Goal: Information Seeking & Learning: Learn about a topic

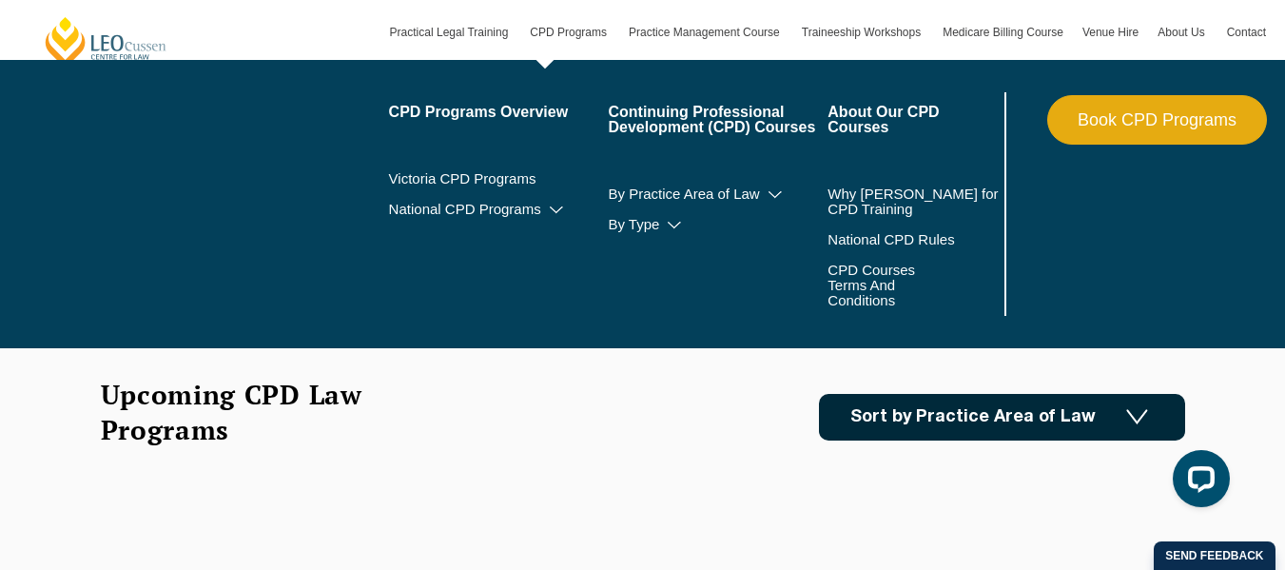
scroll to position [296, 0]
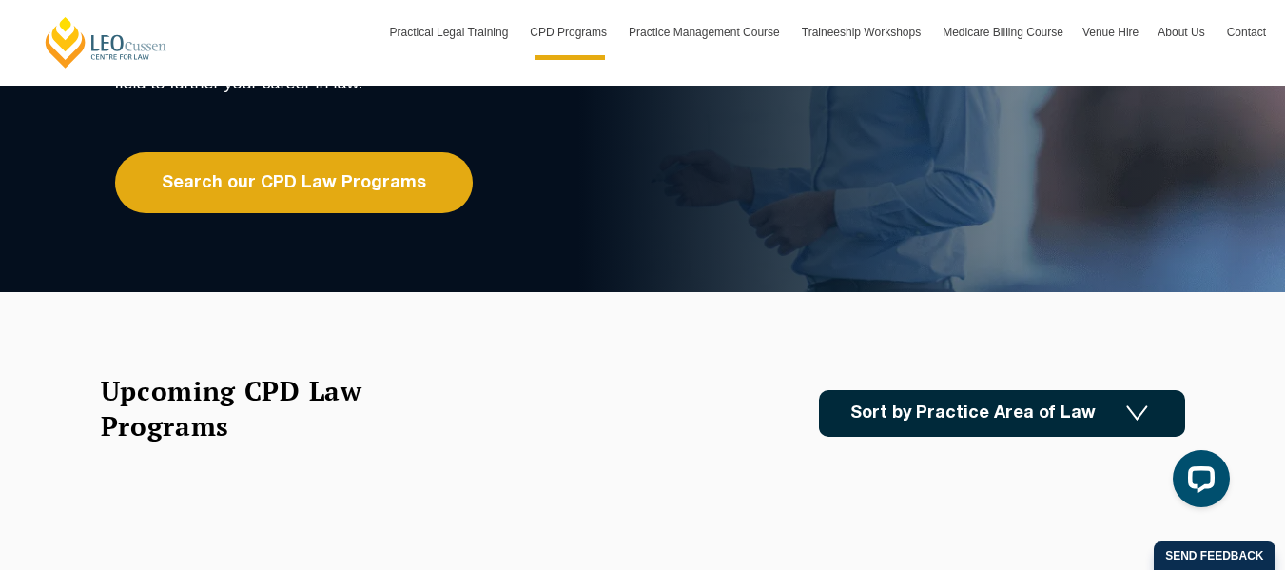
drag, startPoint x: 62, startPoint y: 317, endPoint x: 26, endPoint y: 389, distance: 80.9
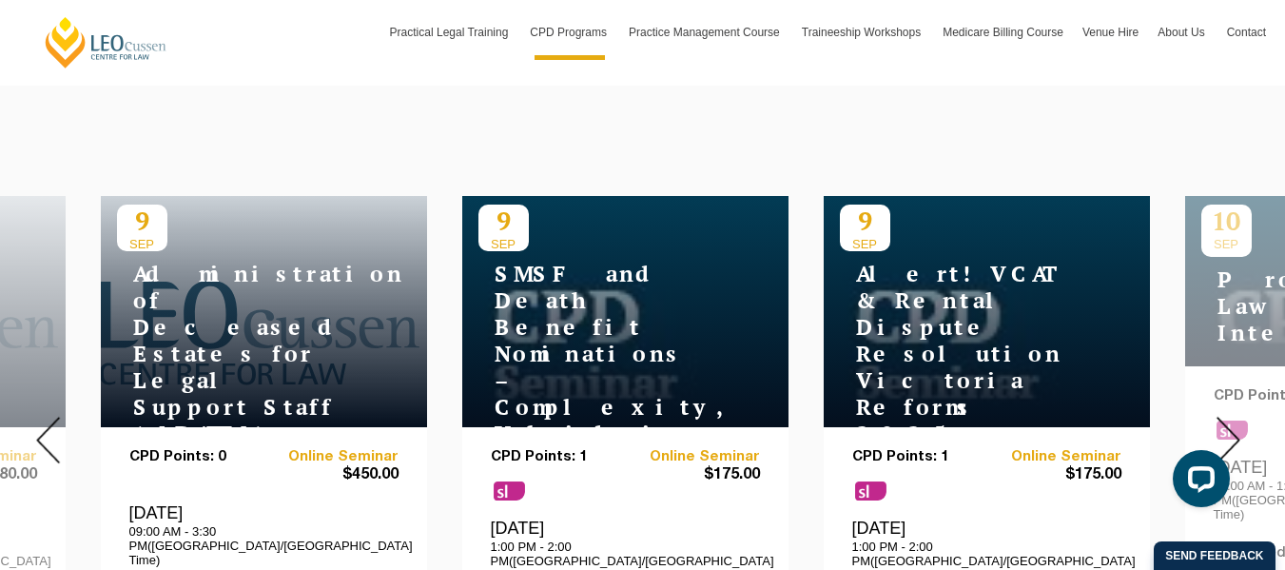
scroll to position [683, 0]
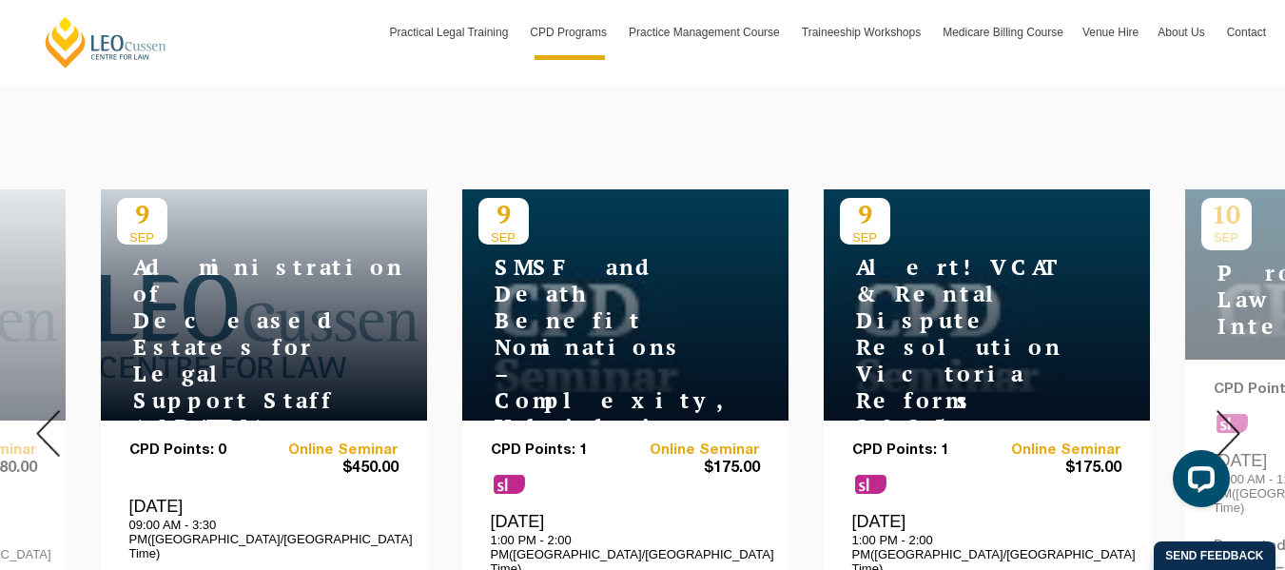
drag, startPoint x: 26, startPoint y: 389, endPoint x: 530, endPoint y: 106, distance: 578.6
click at [530, 106] on div "Upcoming CPD Law Programs Sort by Practice Area of Law Building & Construction …" at bounding box center [643, 47] width 1113 height 123
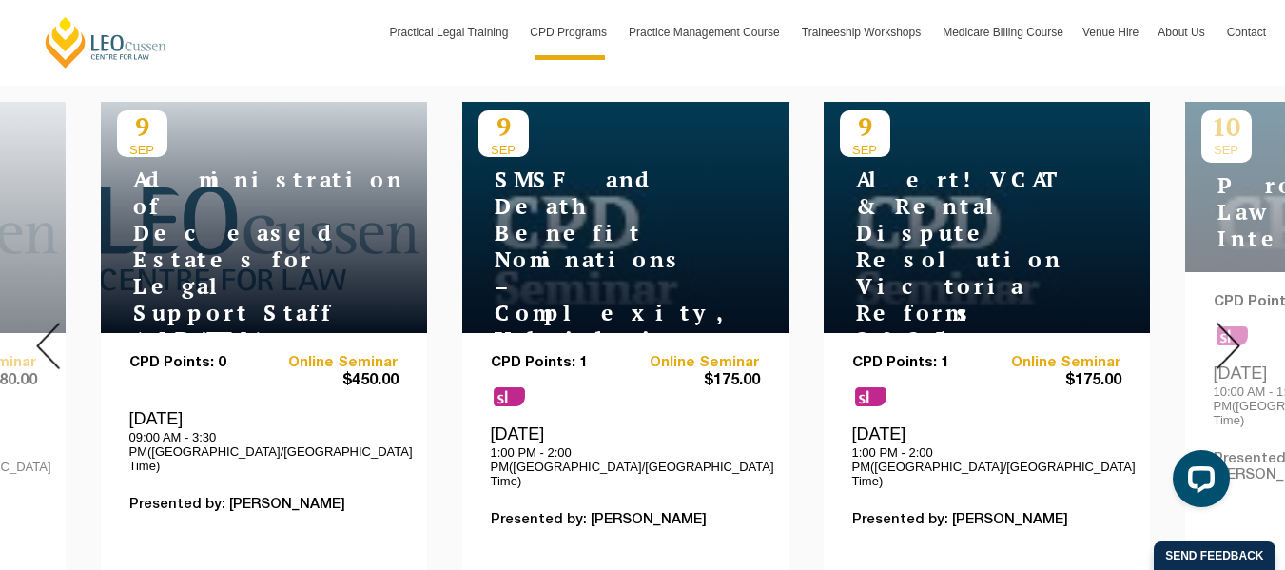
scroll to position [772, 0]
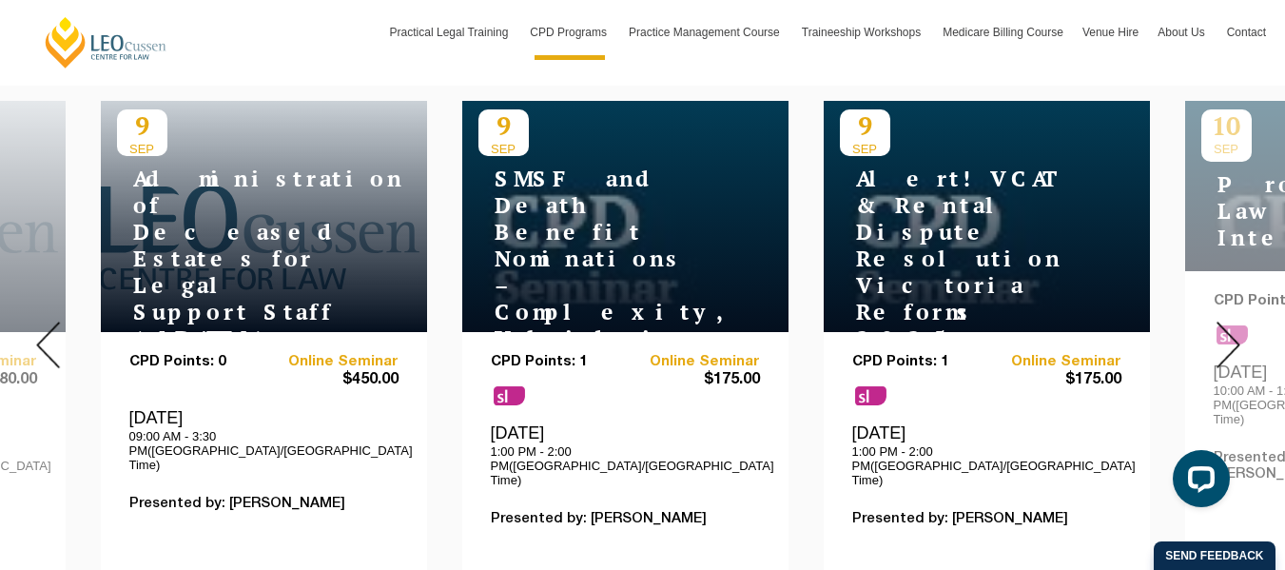
click at [1233, 324] on img at bounding box center [1229, 345] width 24 height 47
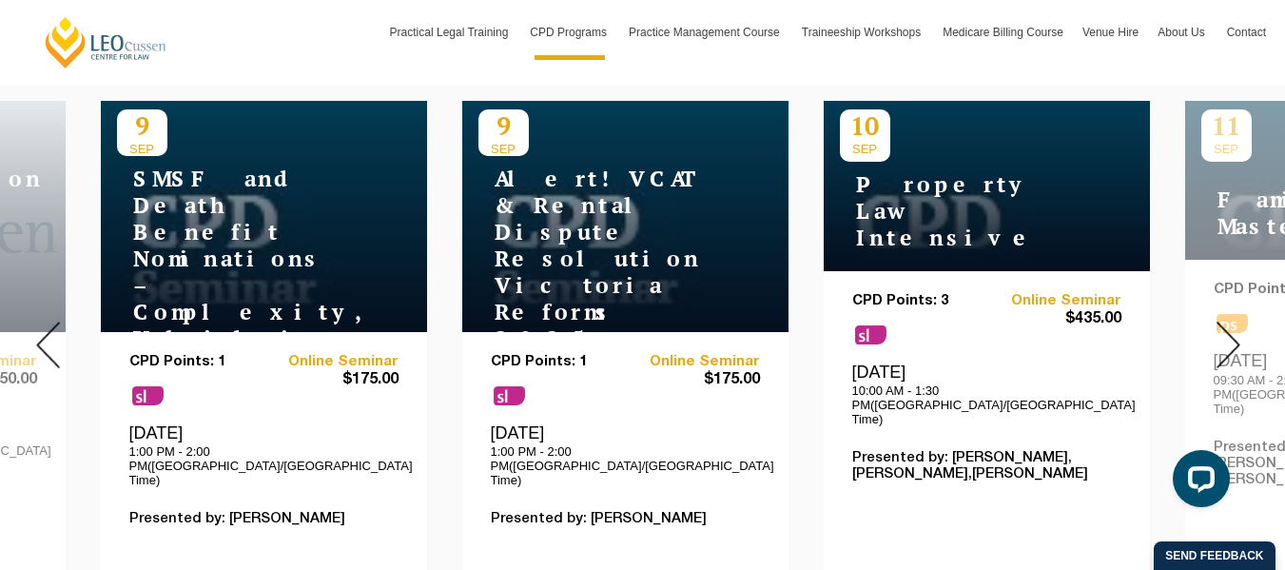
click at [1233, 324] on img at bounding box center [1229, 345] width 24 height 47
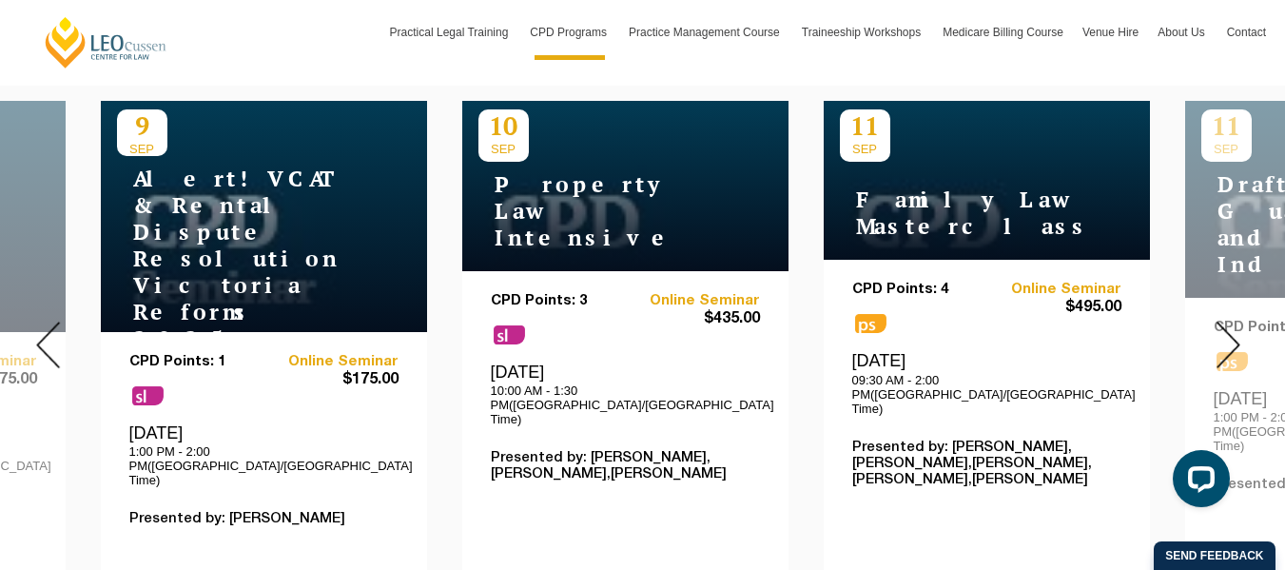
click at [1233, 324] on img at bounding box center [1229, 345] width 24 height 47
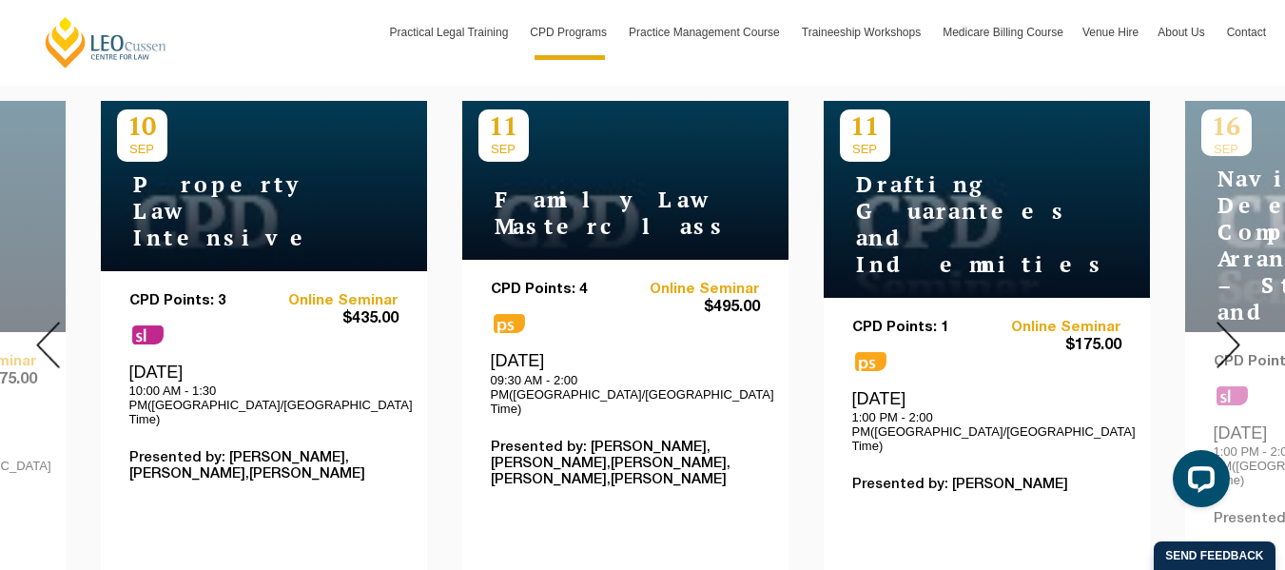
click at [1233, 324] on img at bounding box center [1229, 345] width 24 height 47
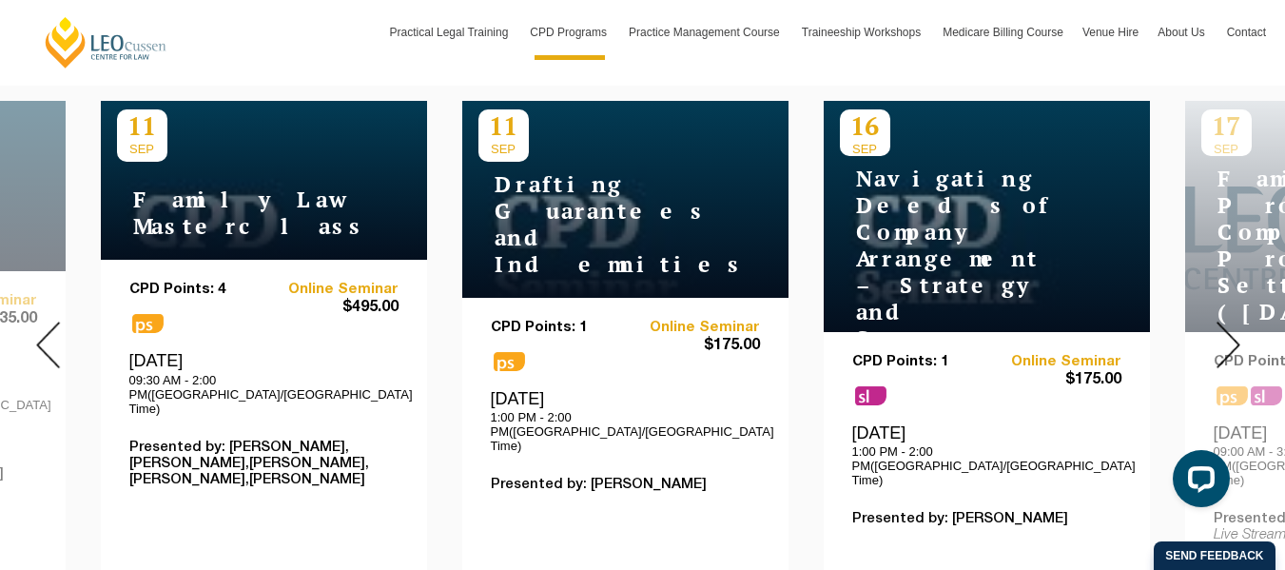
click at [1233, 324] on img at bounding box center [1229, 345] width 24 height 47
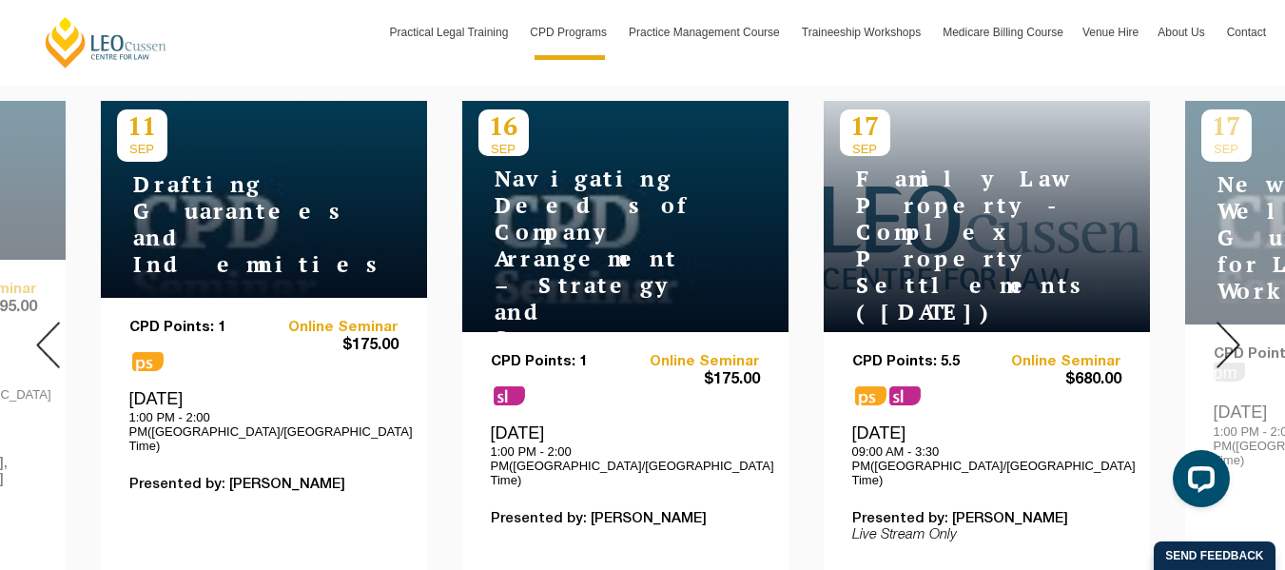
click at [1233, 324] on img at bounding box center [1229, 345] width 24 height 47
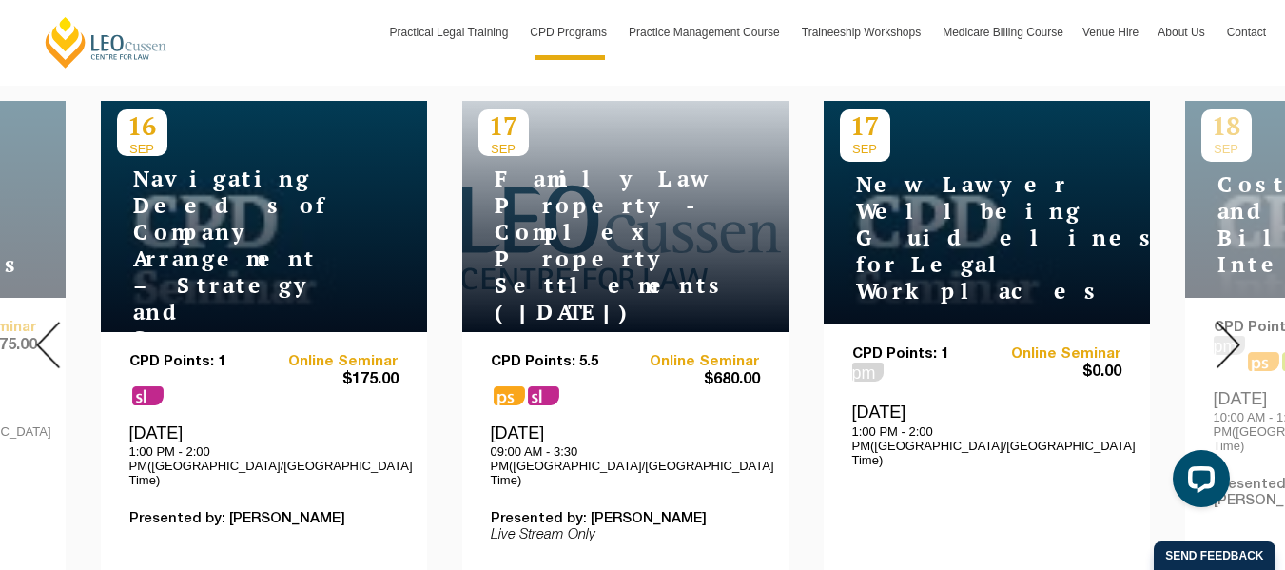
click at [36, 326] on img at bounding box center [48, 345] width 24 height 47
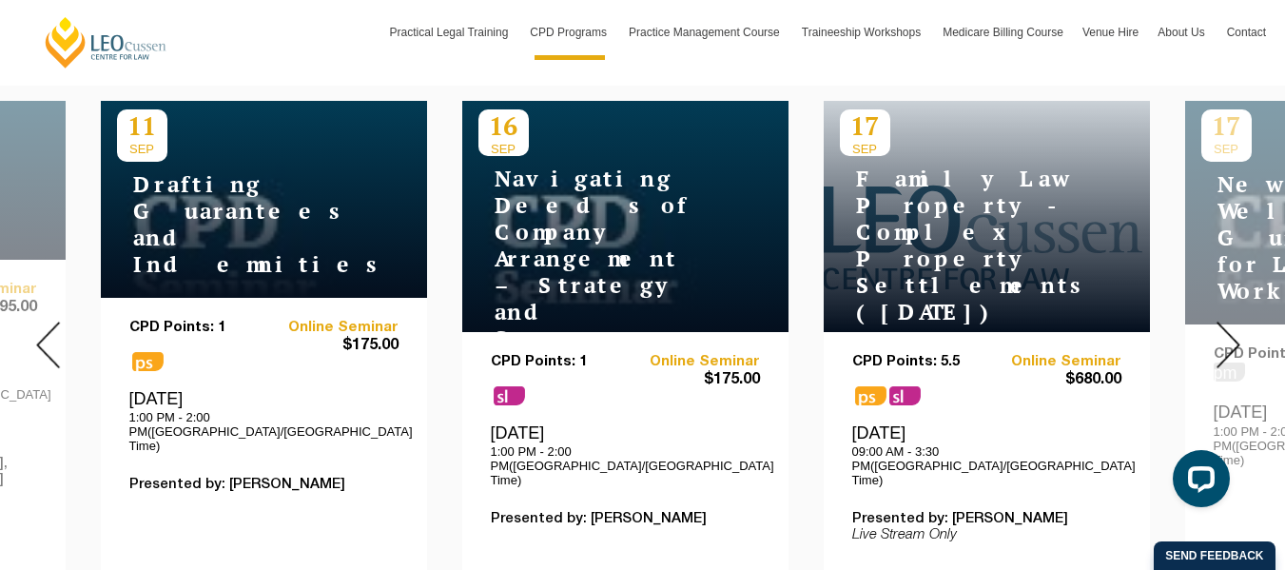
click at [36, 326] on img at bounding box center [48, 345] width 24 height 47
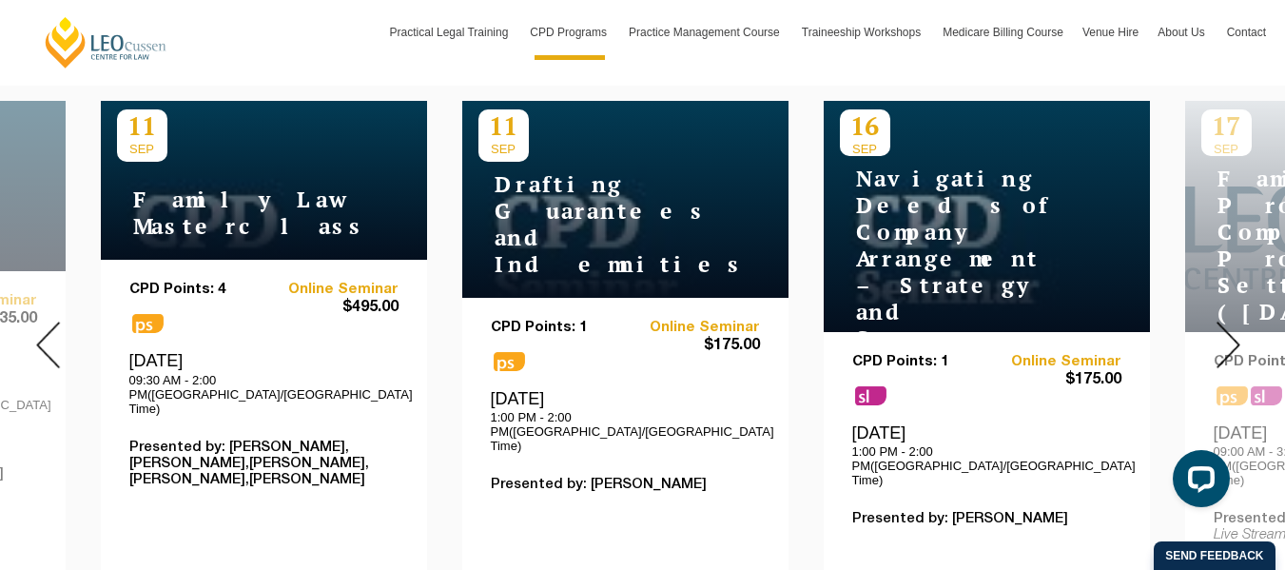
click at [1226, 322] on img at bounding box center [1229, 345] width 24 height 47
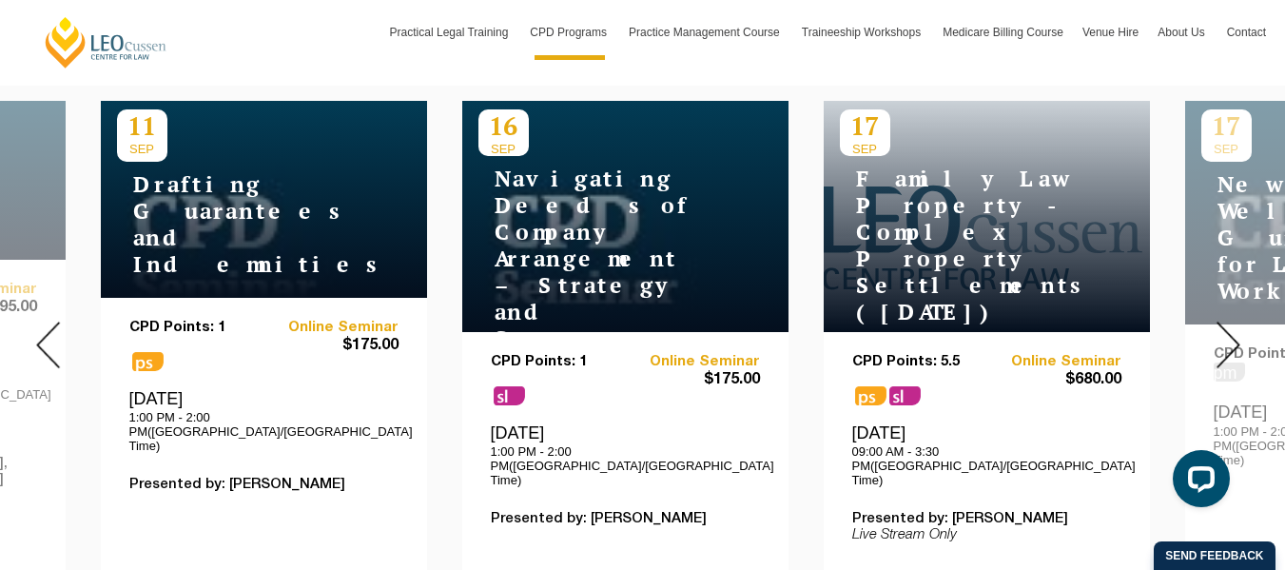
click at [1226, 322] on img at bounding box center [1229, 345] width 24 height 47
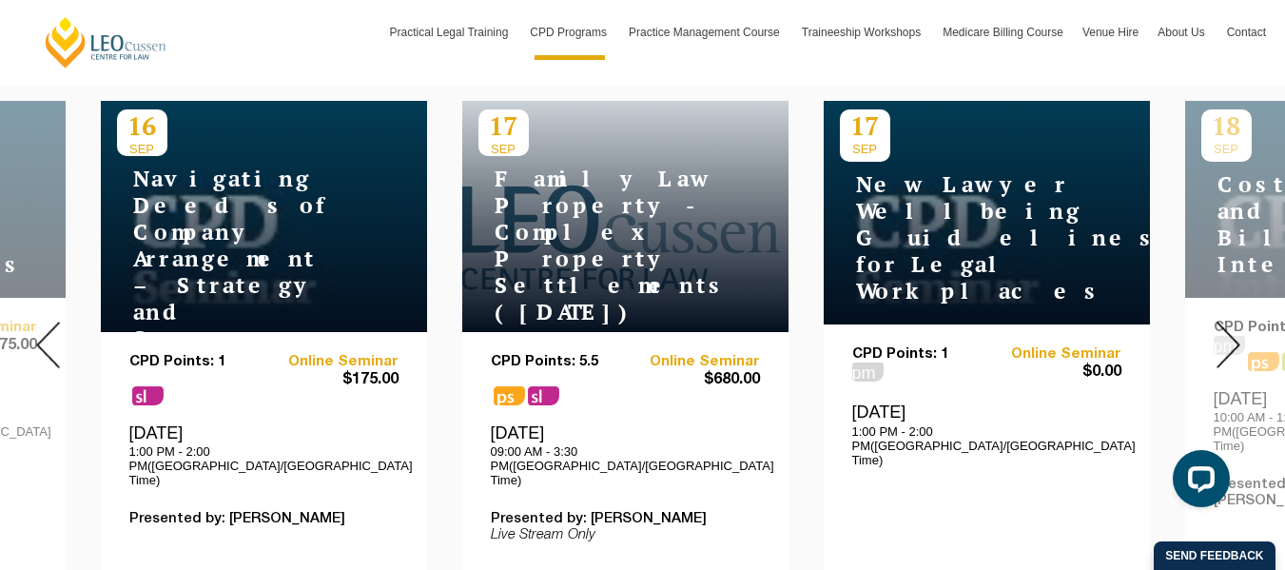
click at [1226, 322] on img at bounding box center [1229, 345] width 24 height 47
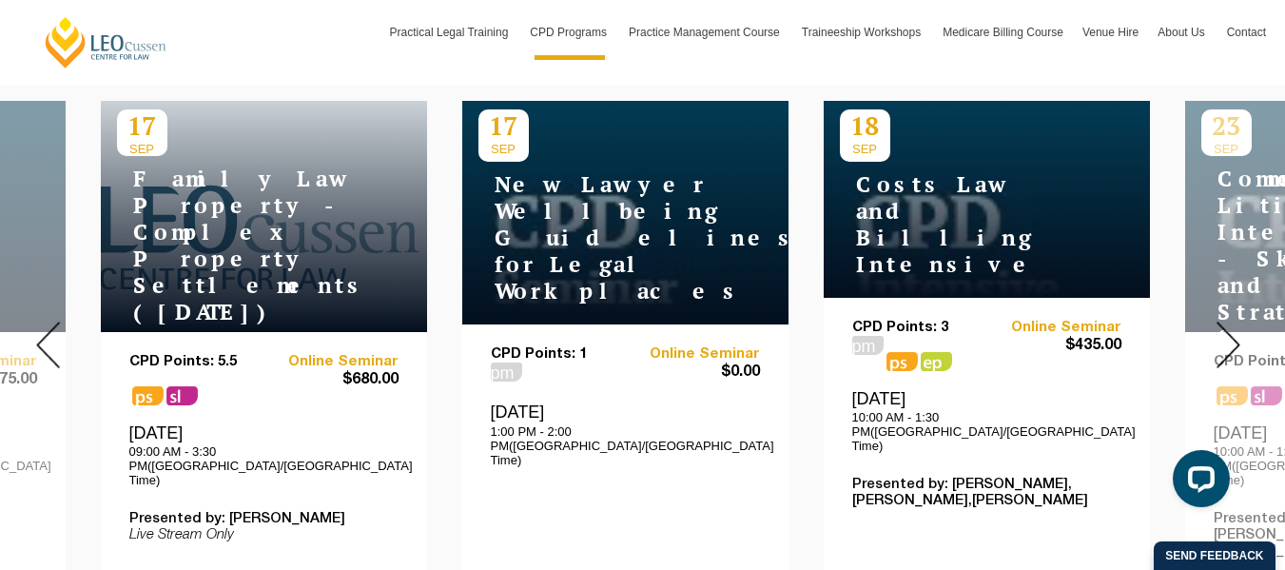
click at [1226, 322] on img at bounding box center [1229, 345] width 24 height 47
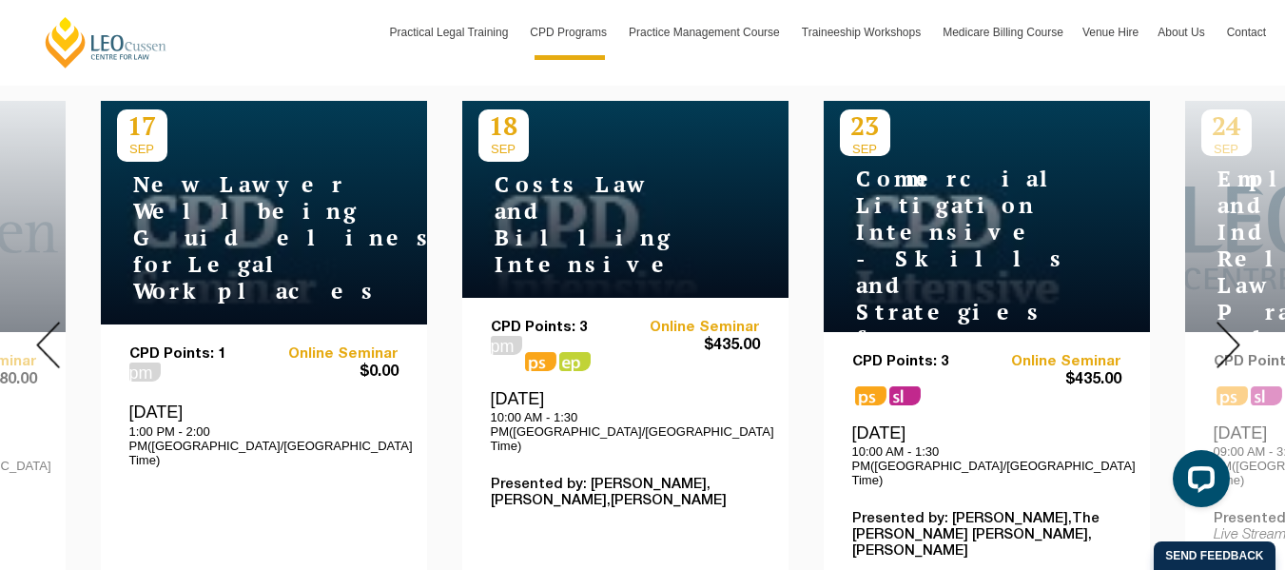
click at [1226, 322] on img at bounding box center [1229, 345] width 24 height 47
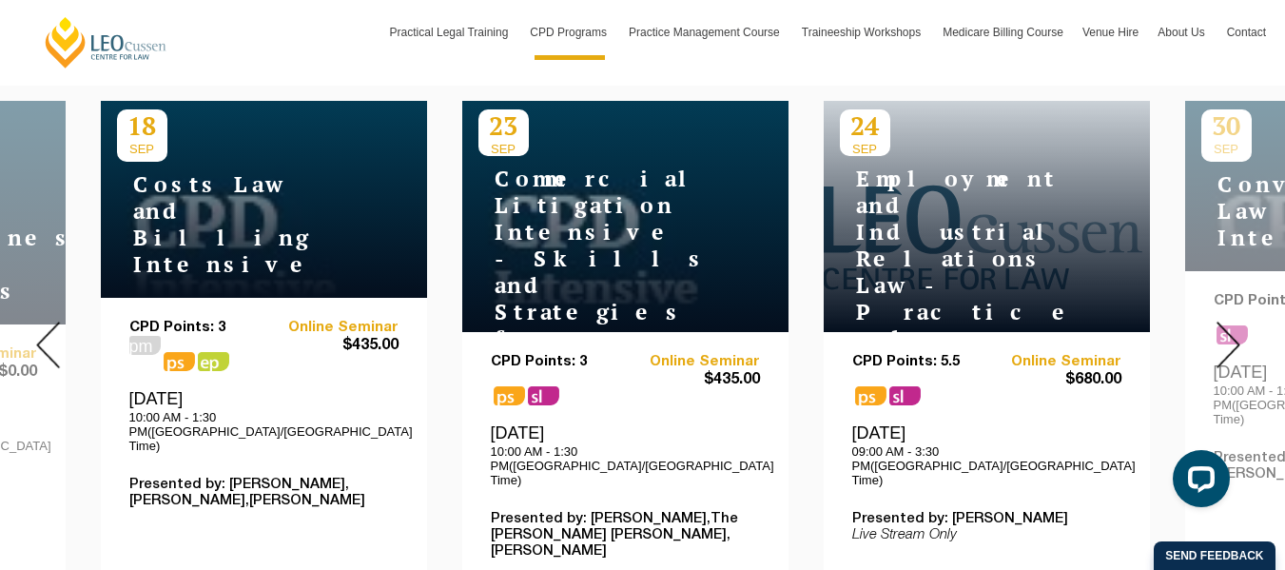
click at [1226, 322] on img at bounding box center [1229, 345] width 24 height 47
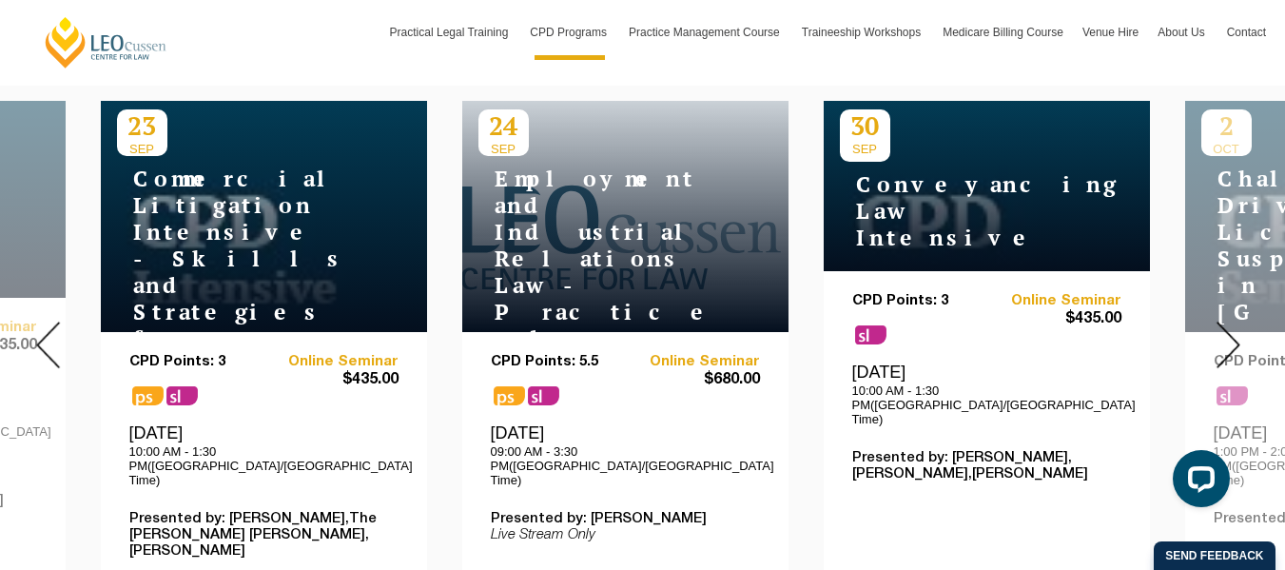
click at [1226, 322] on img at bounding box center [1229, 345] width 24 height 47
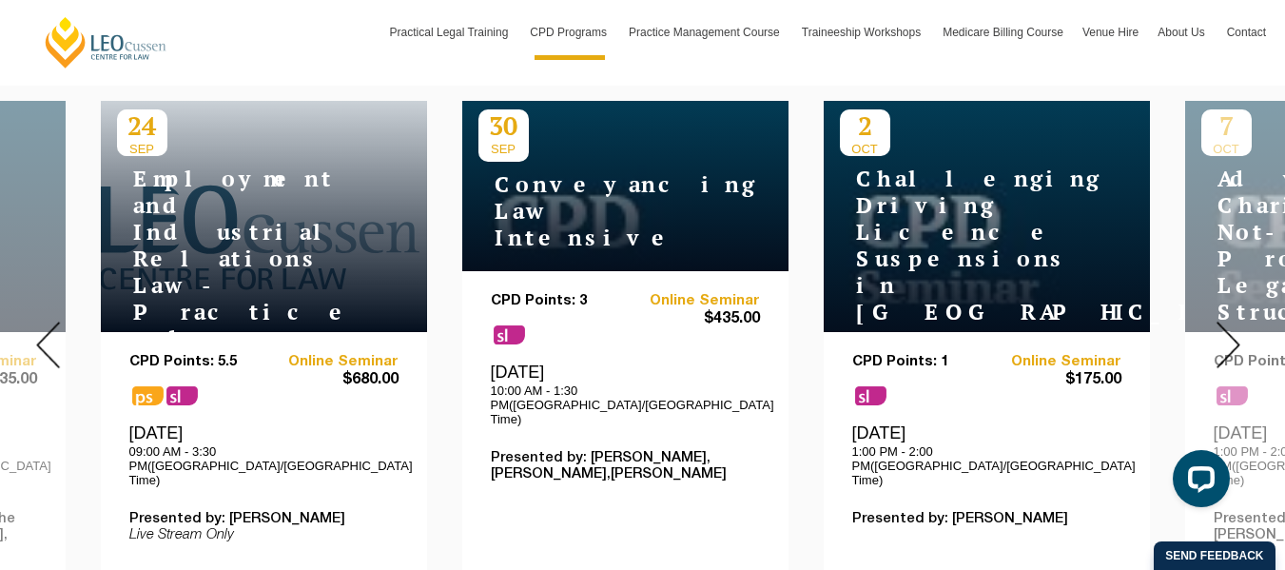
click at [1226, 322] on img at bounding box center [1229, 345] width 24 height 47
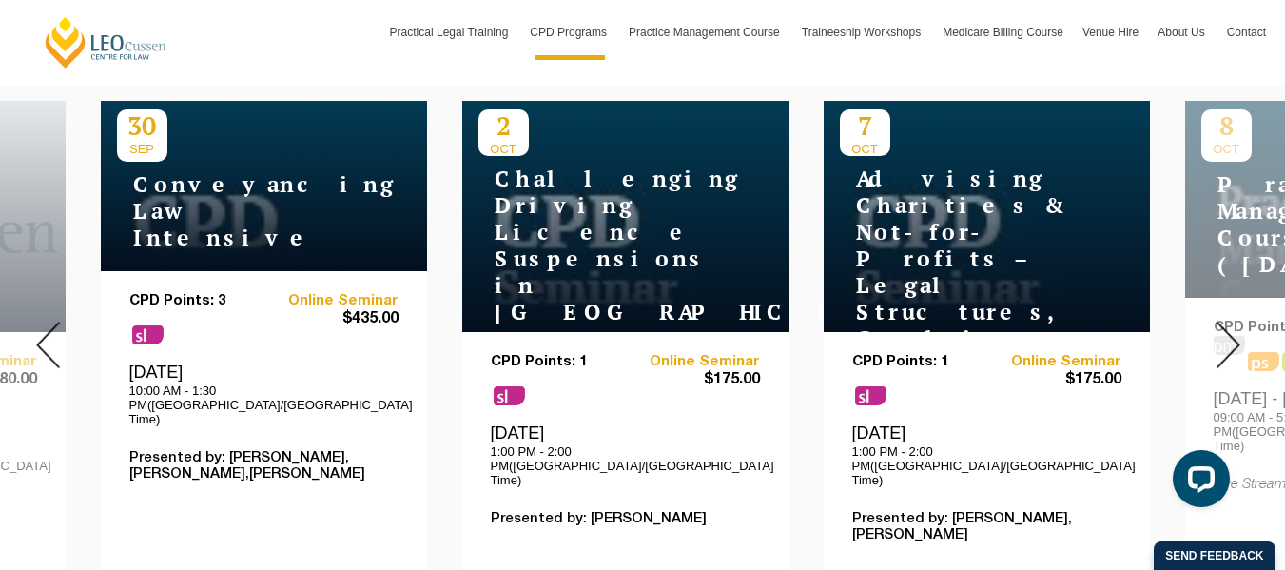
click at [1226, 322] on img at bounding box center [1229, 345] width 24 height 47
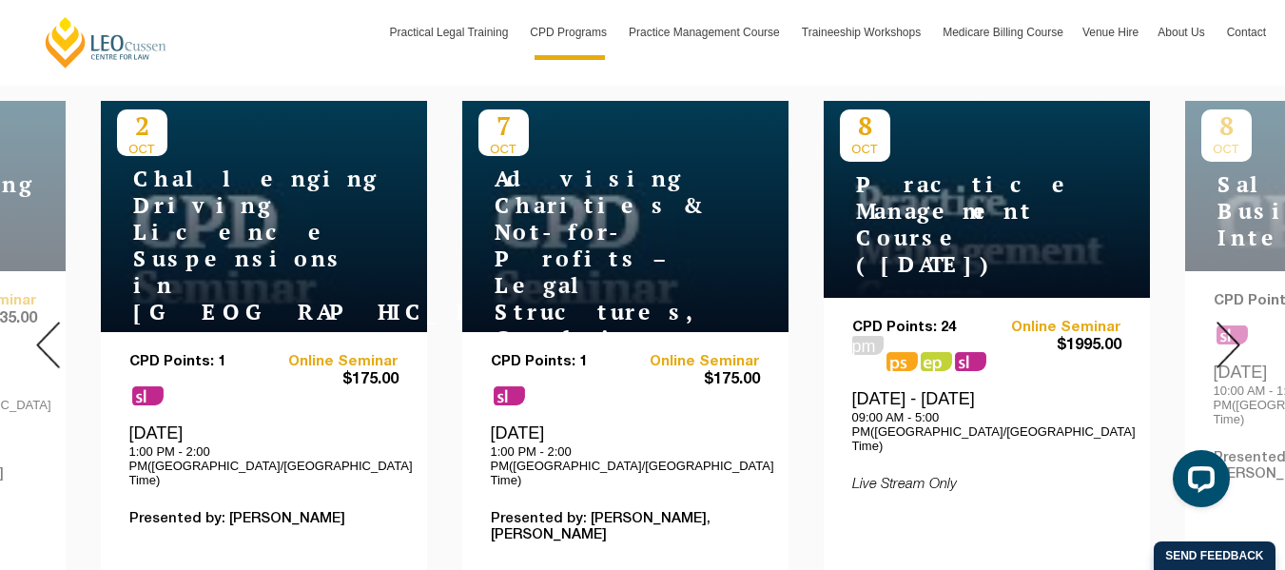
click at [1224, 322] on img at bounding box center [1229, 345] width 24 height 47
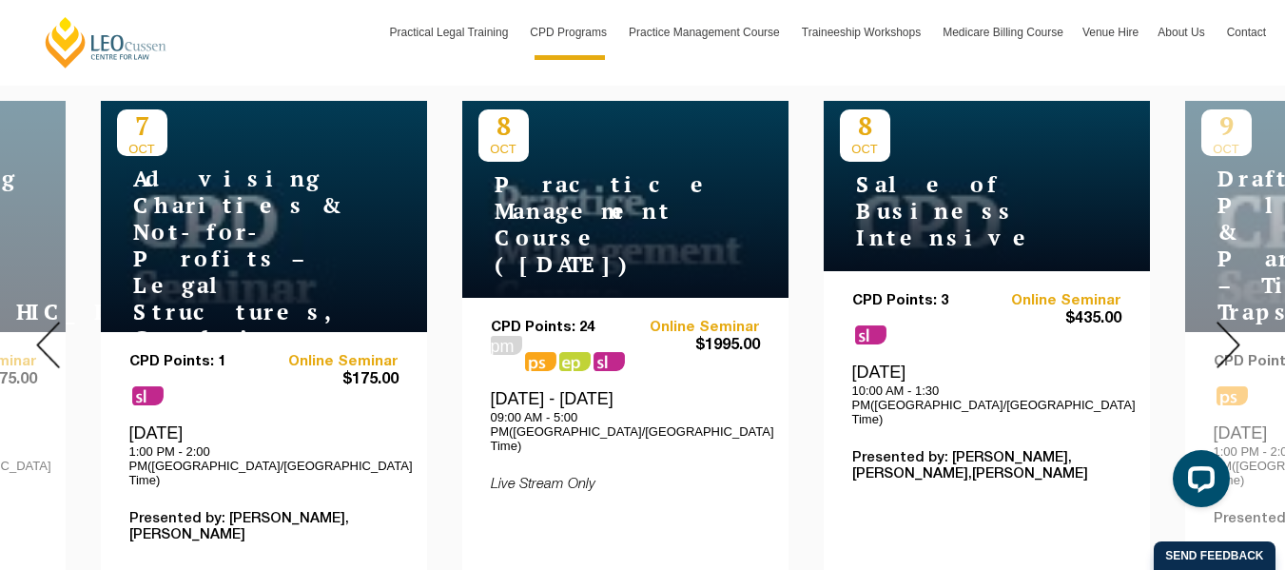
click at [1224, 322] on img at bounding box center [1229, 345] width 24 height 47
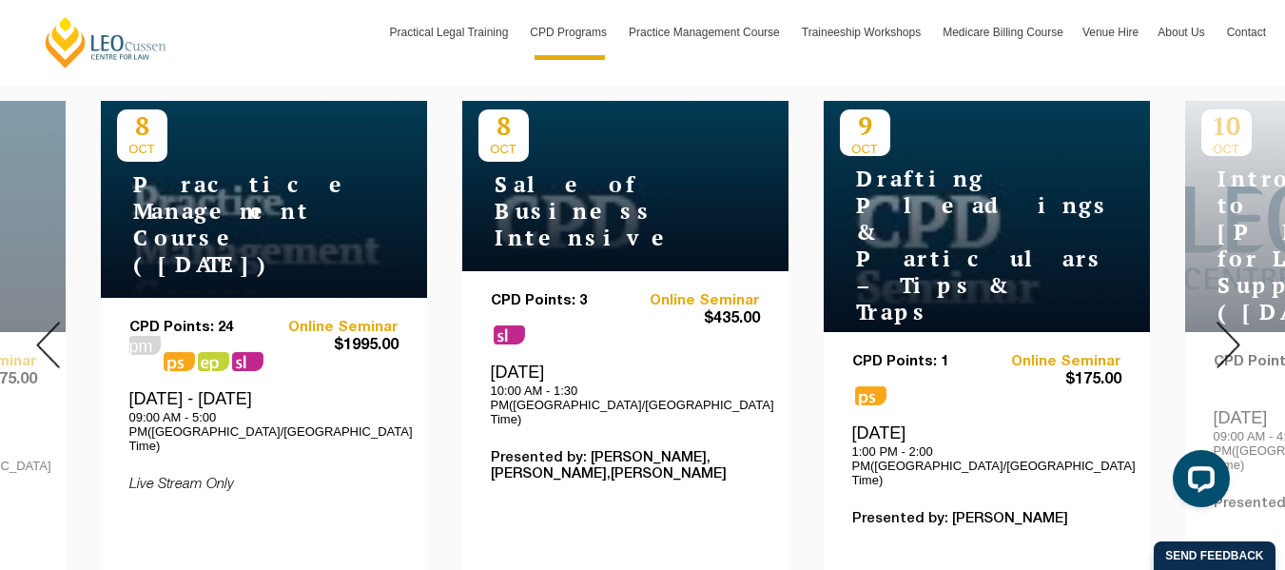
click at [1224, 322] on img at bounding box center [1229, 345] width 24 height 47
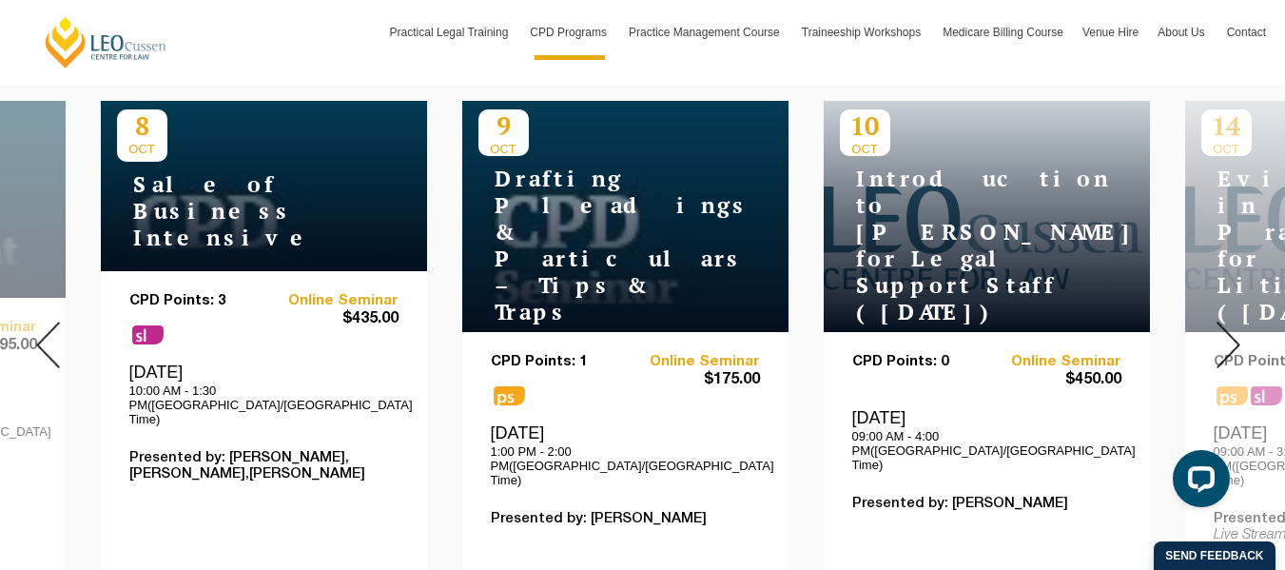
click at [1224, 322] on img at bounding box center [1229, 345] width 24 height 47
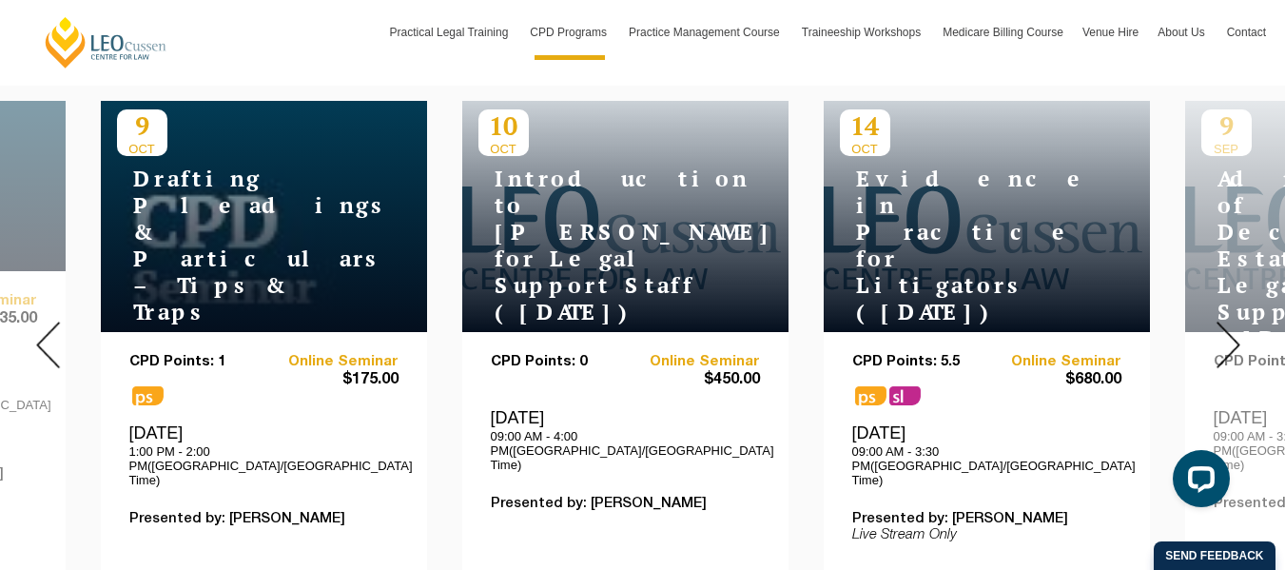
click at [1224, 322] on img at bounding box center [1229, 345] width 24 height 47
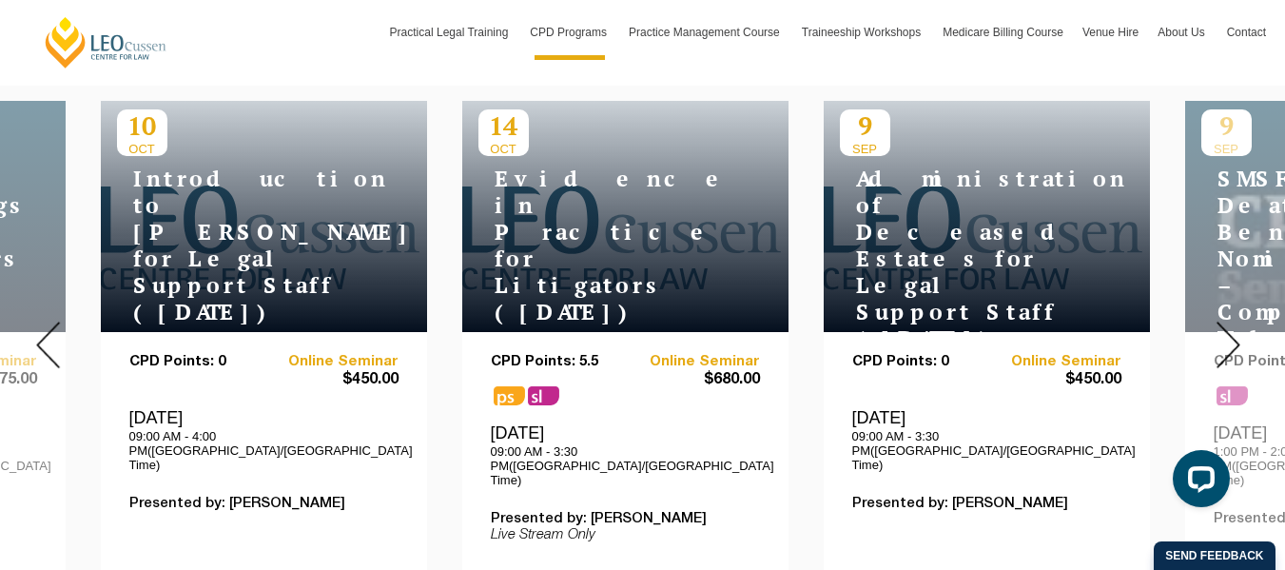
click at [1224, 304] on div at bounding box center [1228, 345] width 114 height 650
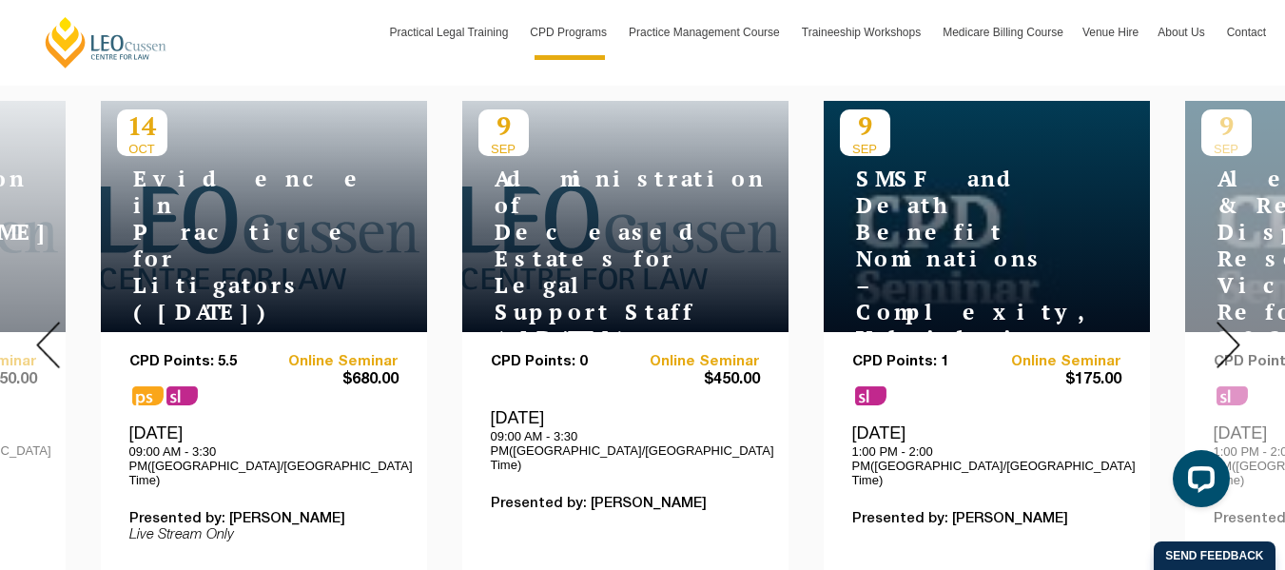
click at [1224, 304] on div at bounding box center [1228, 345] width 114 height 650
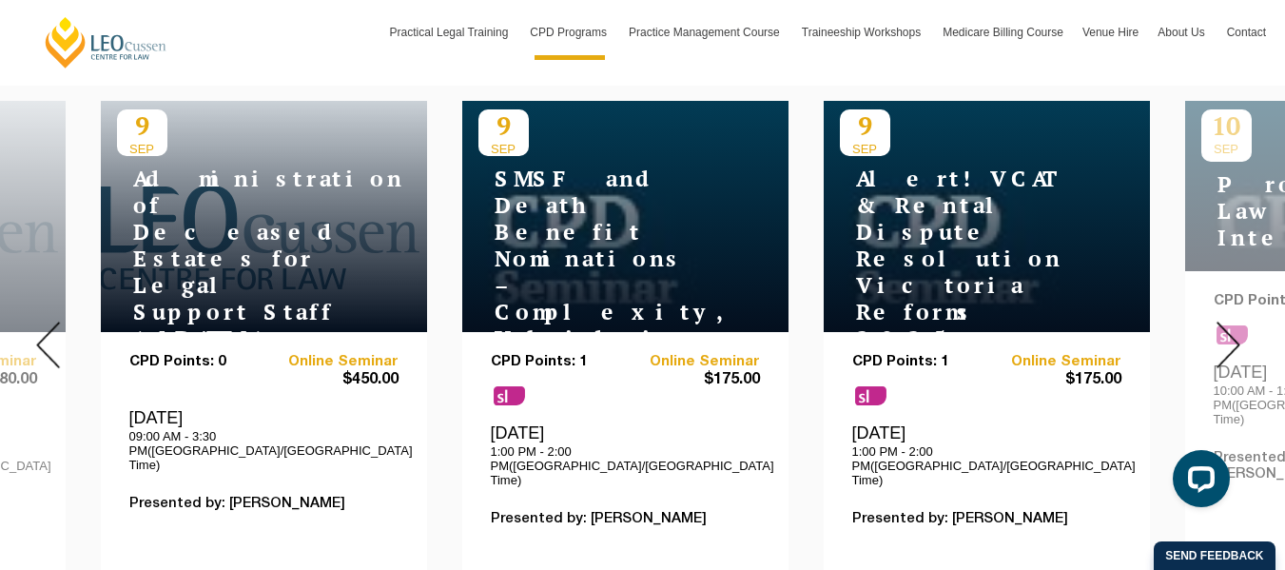
click at [1230, 322] on img at bounding box center [1229, 345] width 24 height 47
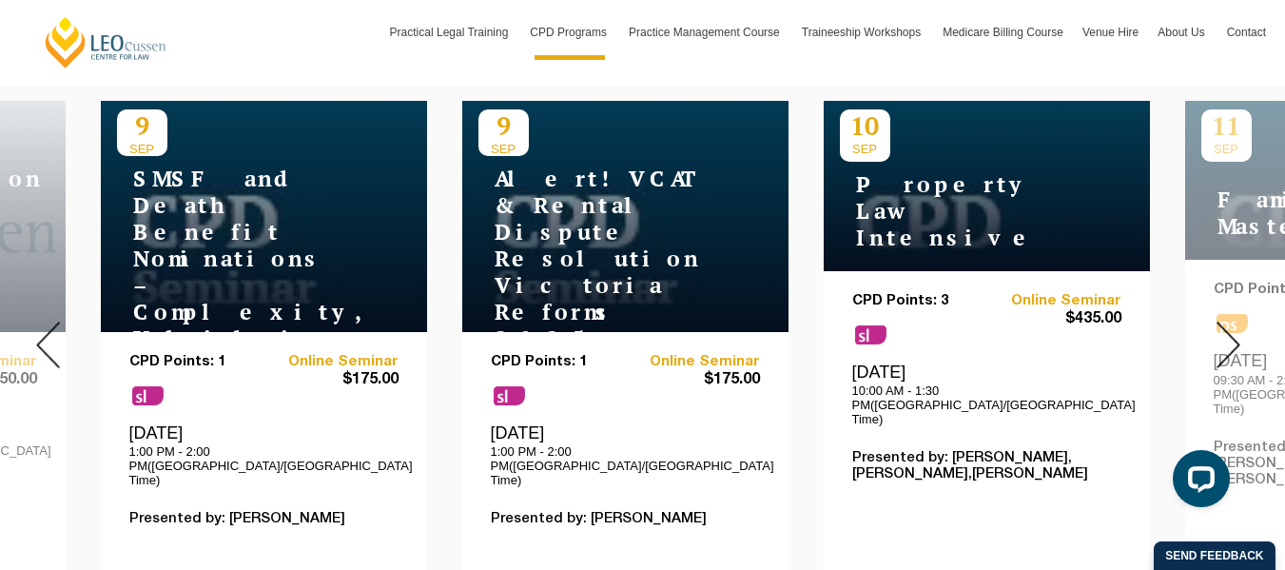
click at [1230, 322] on img at bounding box center [1229, 345] width 24 height 47
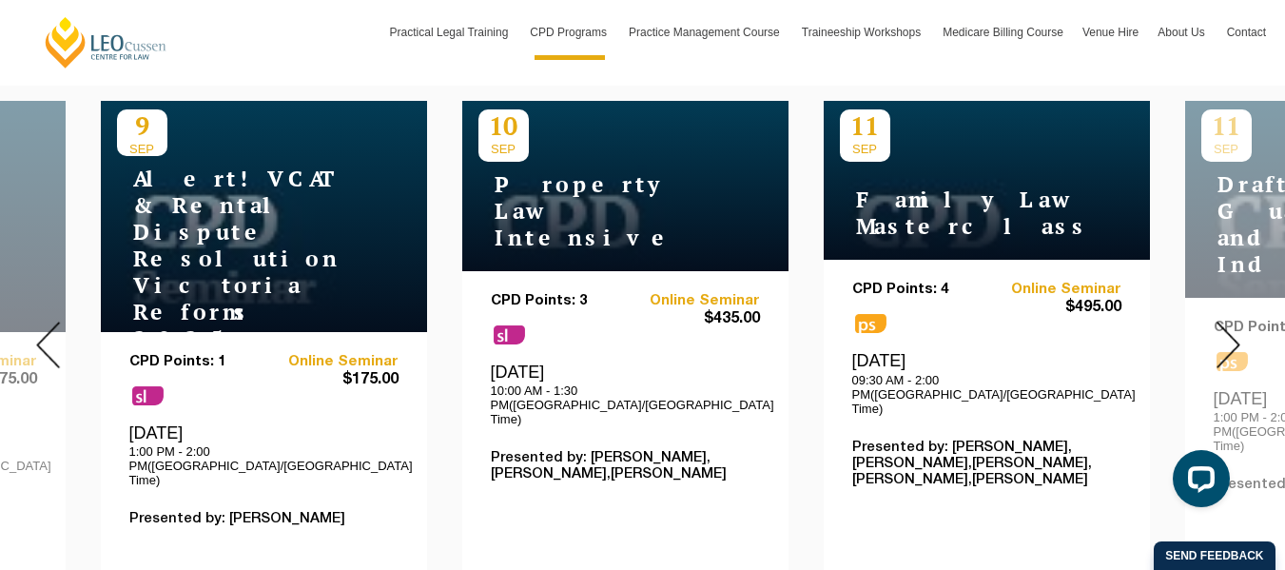
click at [1230, 322] on img at bounding box center [1229, 345] width 24 height 47
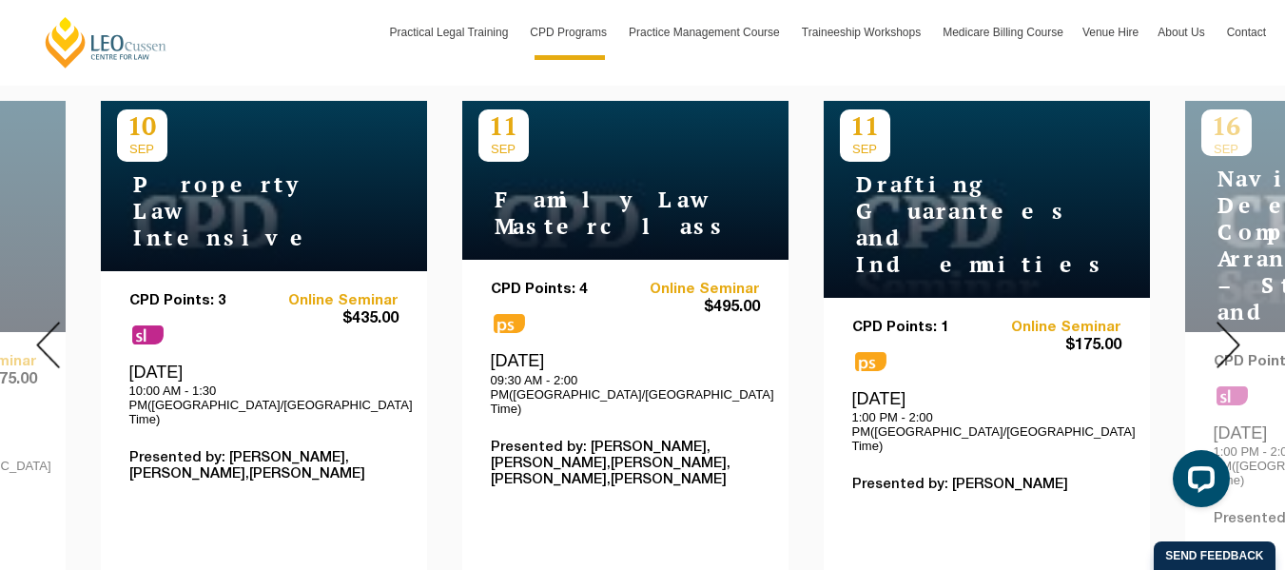
click at [1230, 322] on img at bounding box center [1229, 345] width 24 height 47
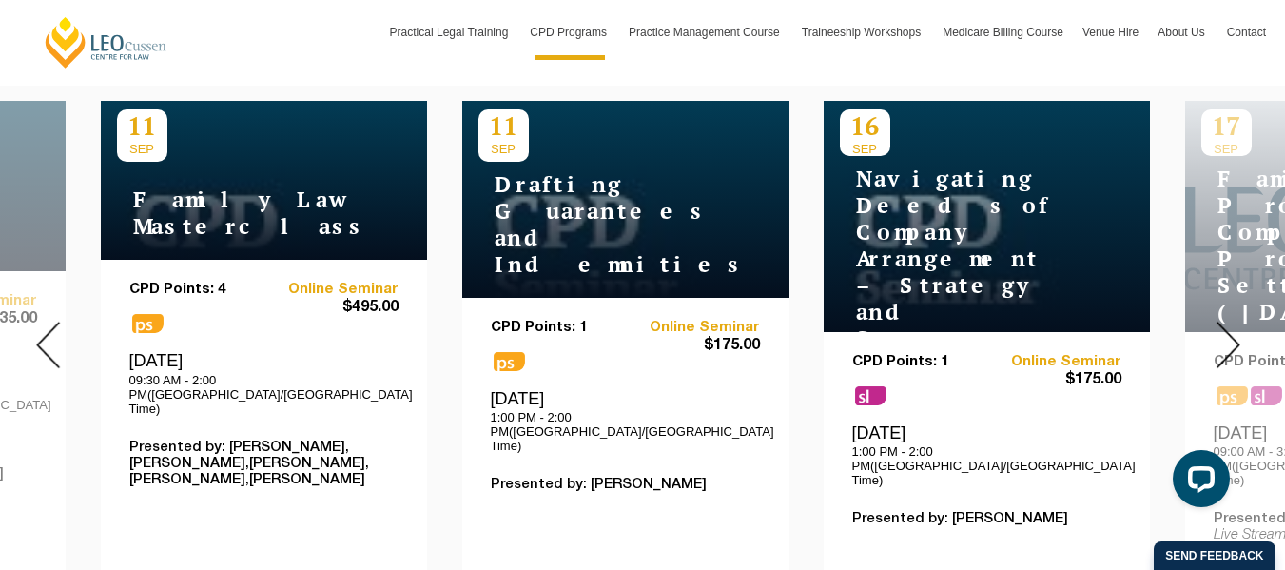
click at [1230, 322] on img at bounding box center [1229, 345] width 24 height 47
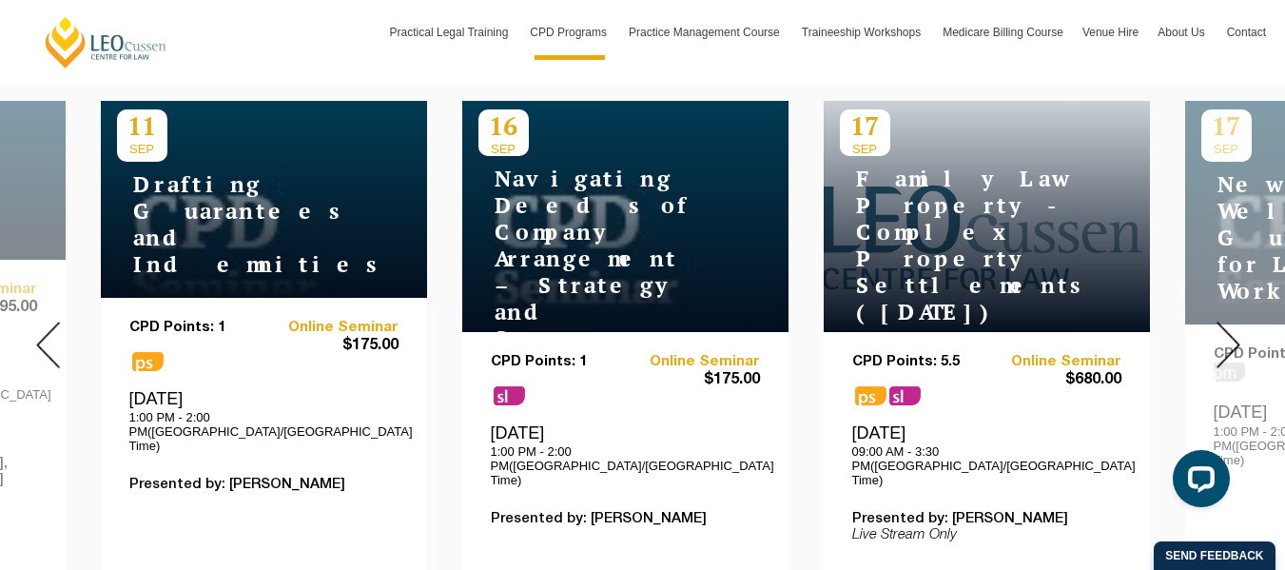
click at [1230, 322] on img at bounding box center [1229, 345] width 24 height 47
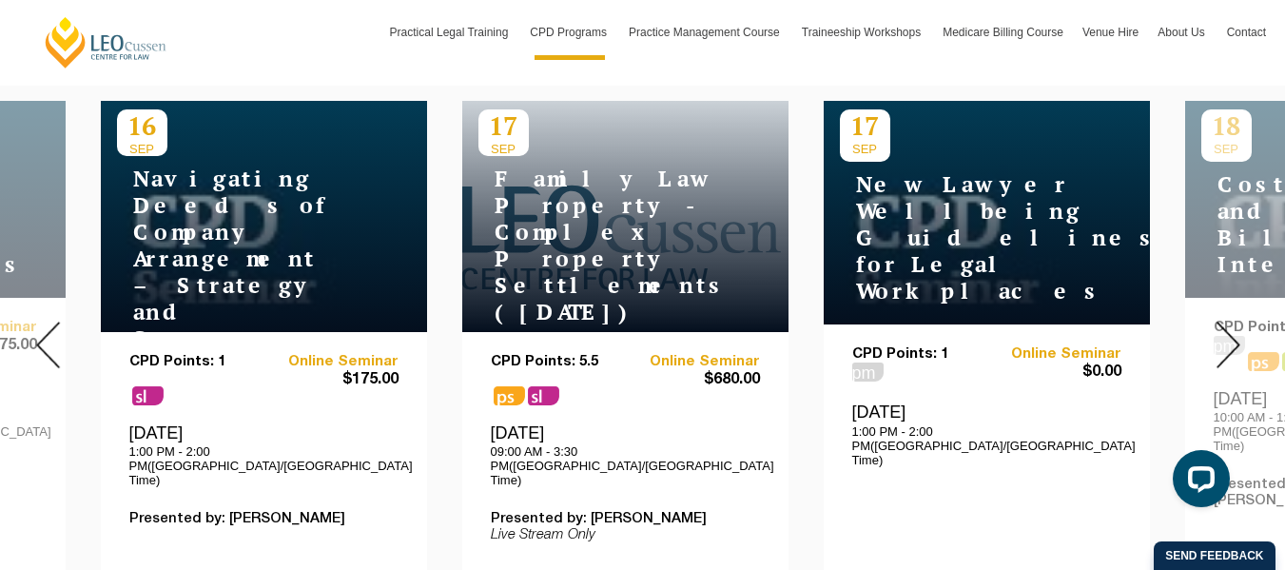
click at [1230, 322] on img at bounding box center [1229, 345] width 24 height 47
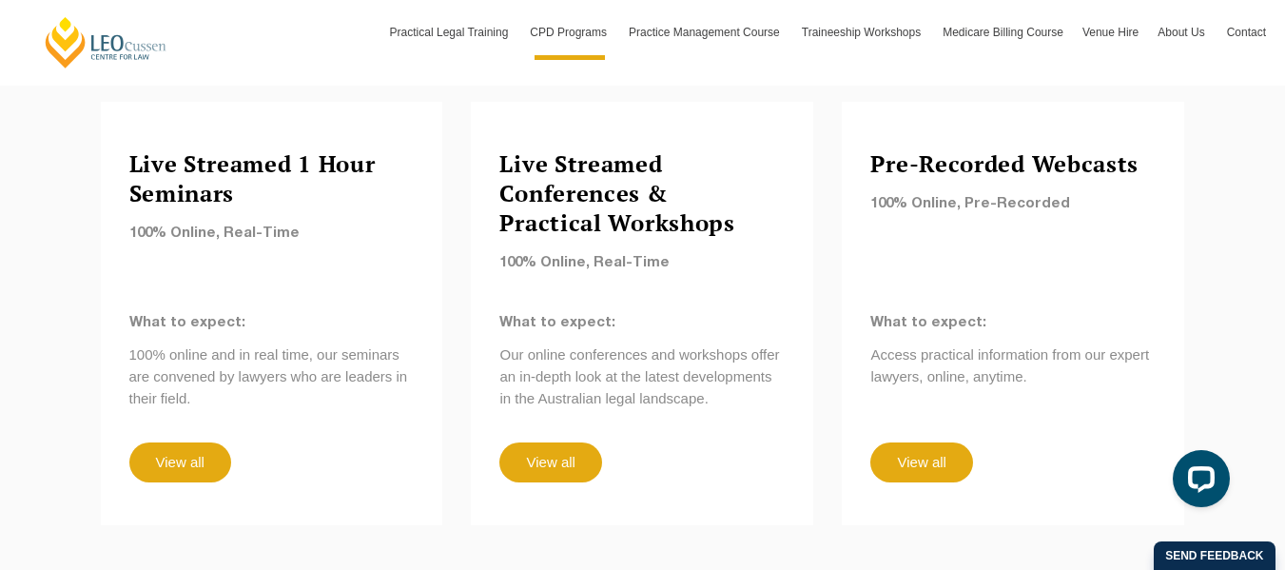
scroll to position [1799, 0]
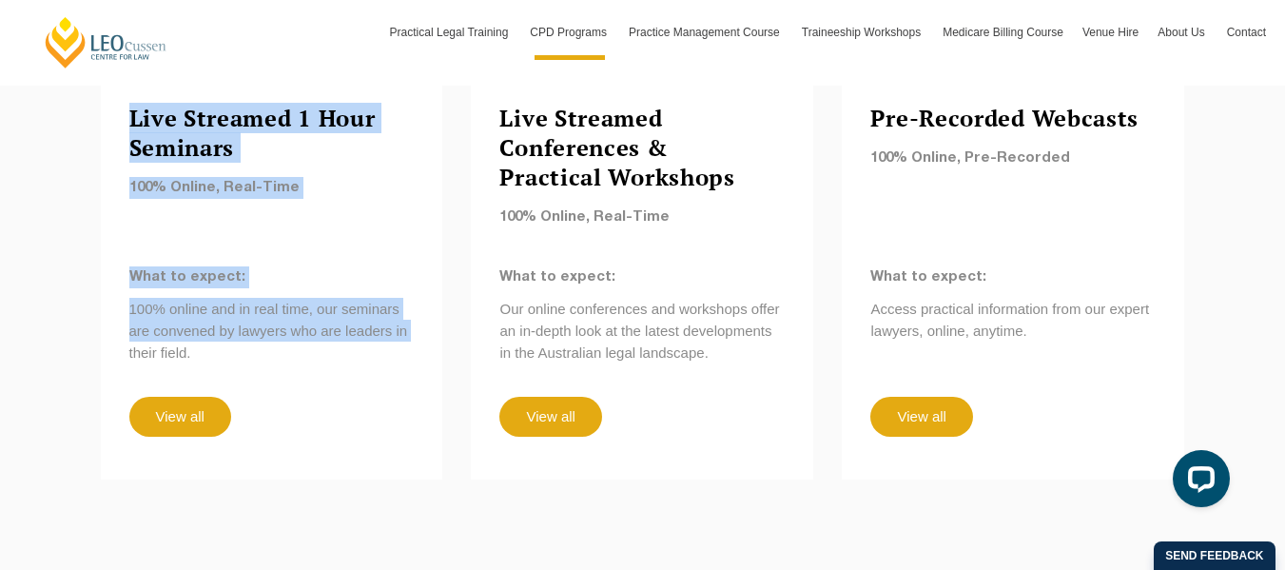
drag, startPoint x: 128, startPoint y: 431, endPoint x: 30, endPoint y: 400, distance: 102.0
click at [30, 400] on div "Our CPD, Your Way Choose the best format to meet your CPD law requirements in M…" at bounding box center [642, 96] width 1285 height 909
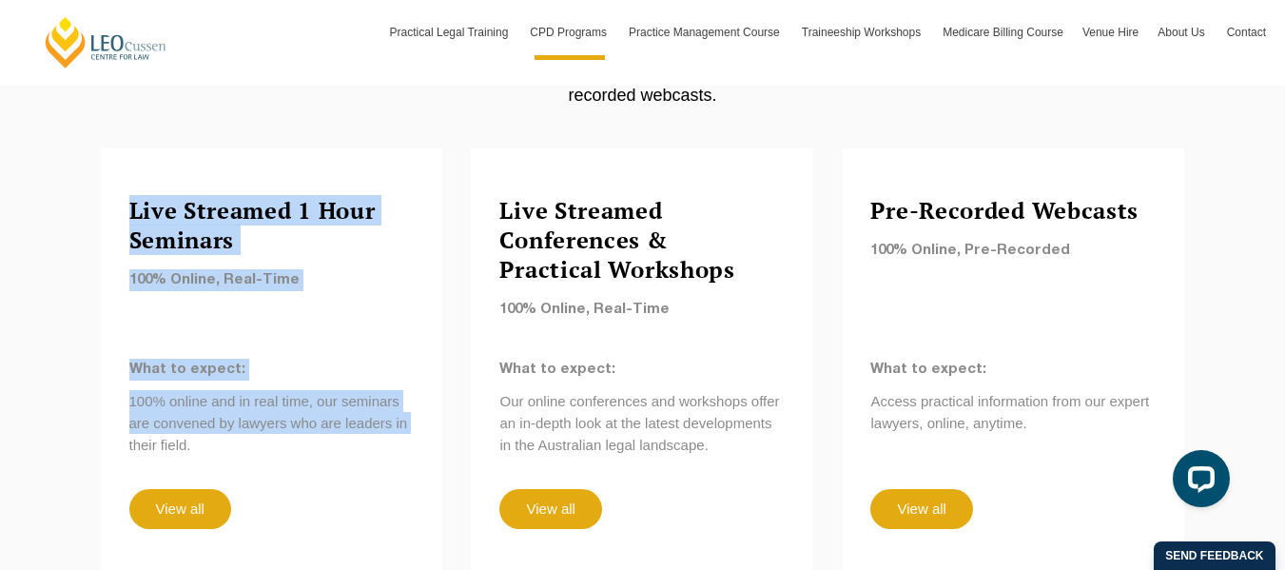
scroll to position [1706, 0]
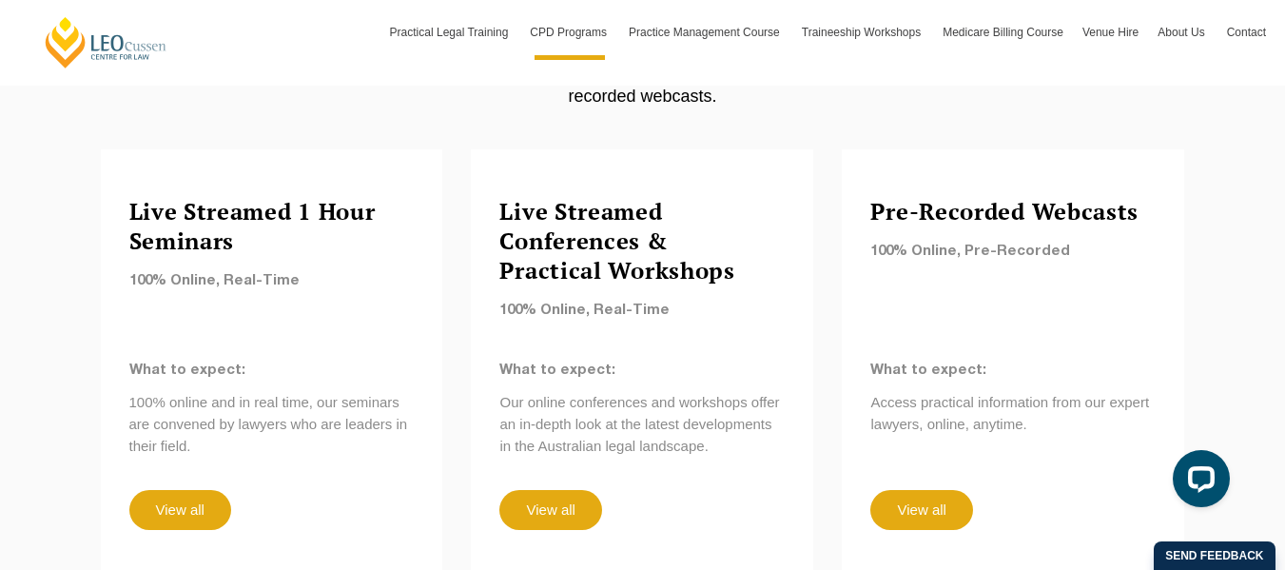
click at [30, 400] on div "Our CPD, Your Way Choose the best format to meet your CPD law requirements in M…" at bounding box center [642, 189] width 1285 height 909
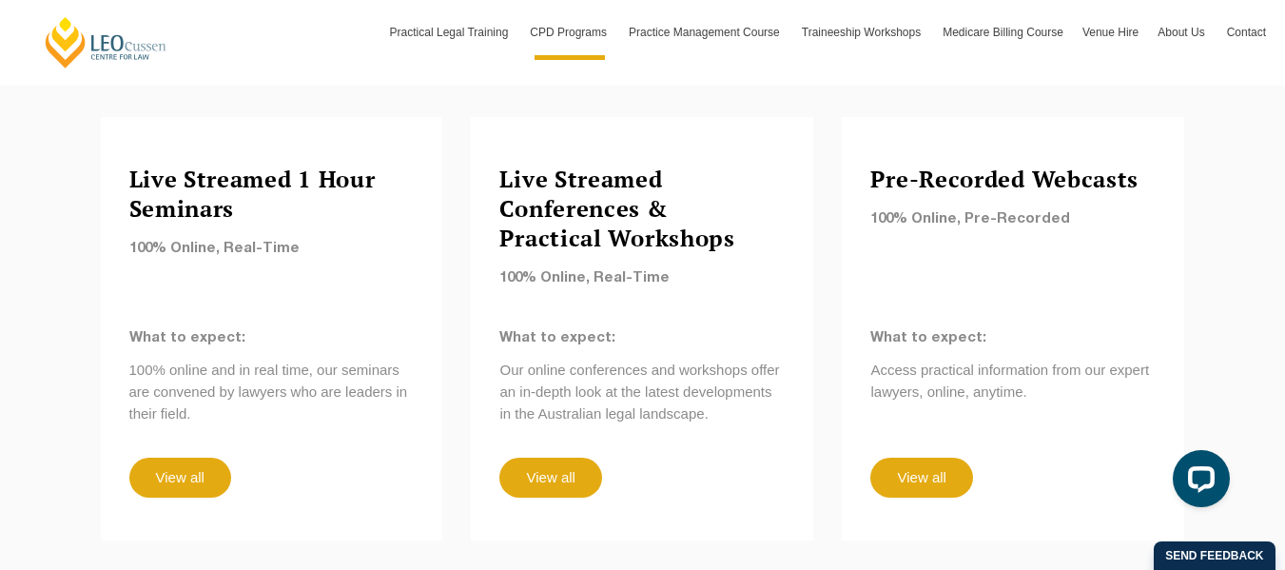
scroll to position [1739, 0]
click at [30, 400] on div "Our CPD, Your Way Choose the best format to meet your CPD law requirements in M…" at bounding box center [642, 156] width 1285 height 909
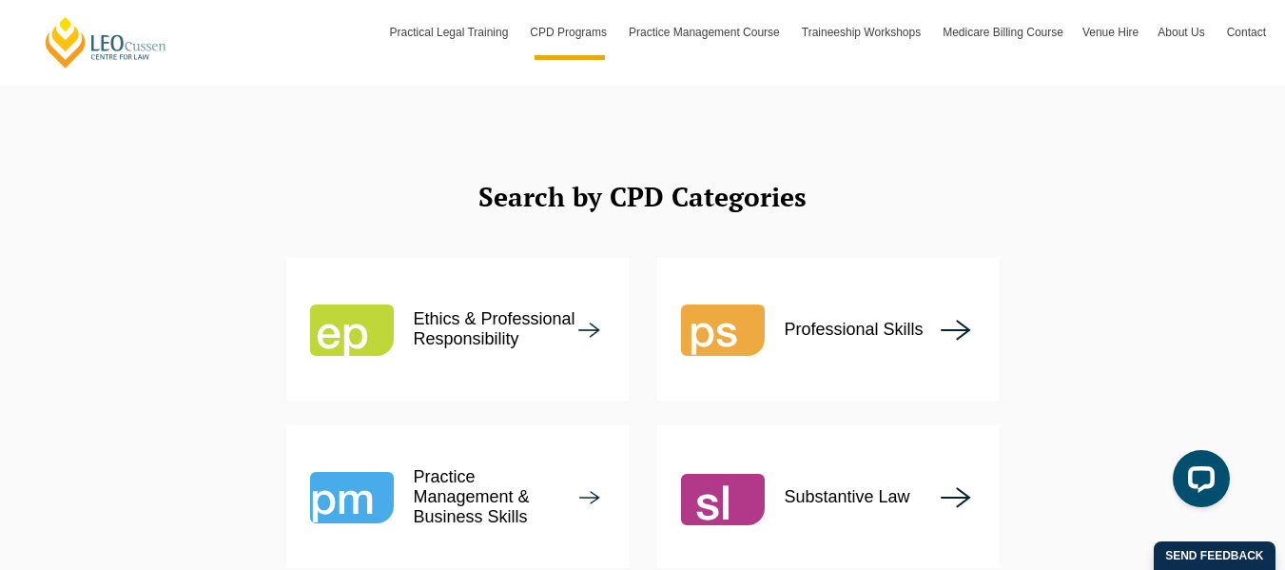
scroll to position [2258, 0]
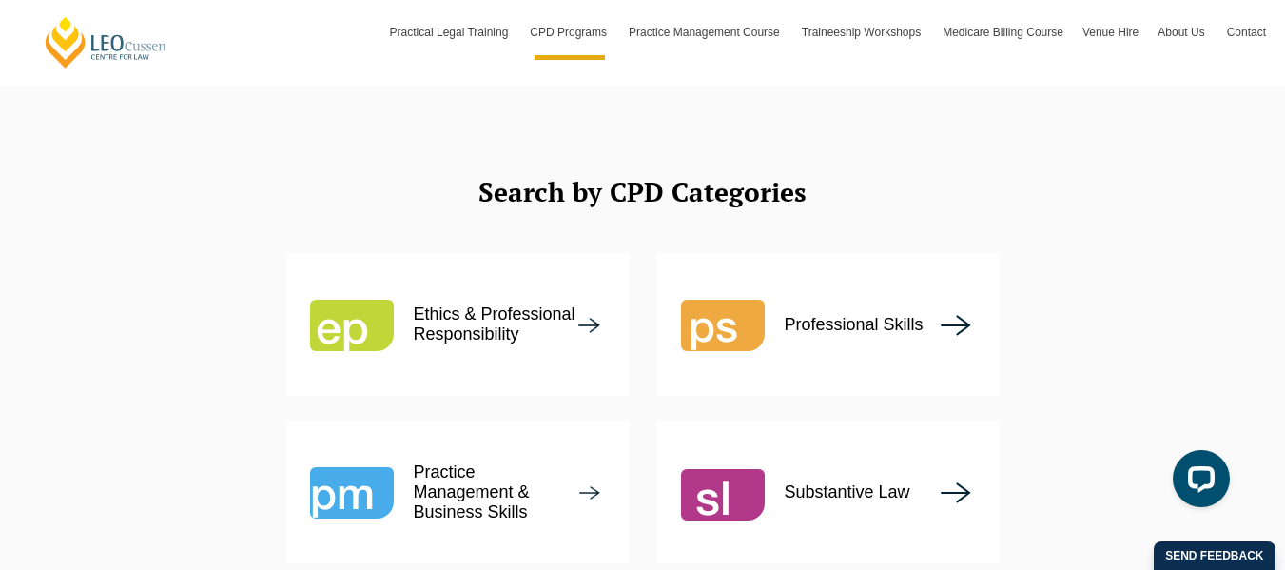
click at [710, 450] on img at bounding box center [723, 492] width 84 height 84
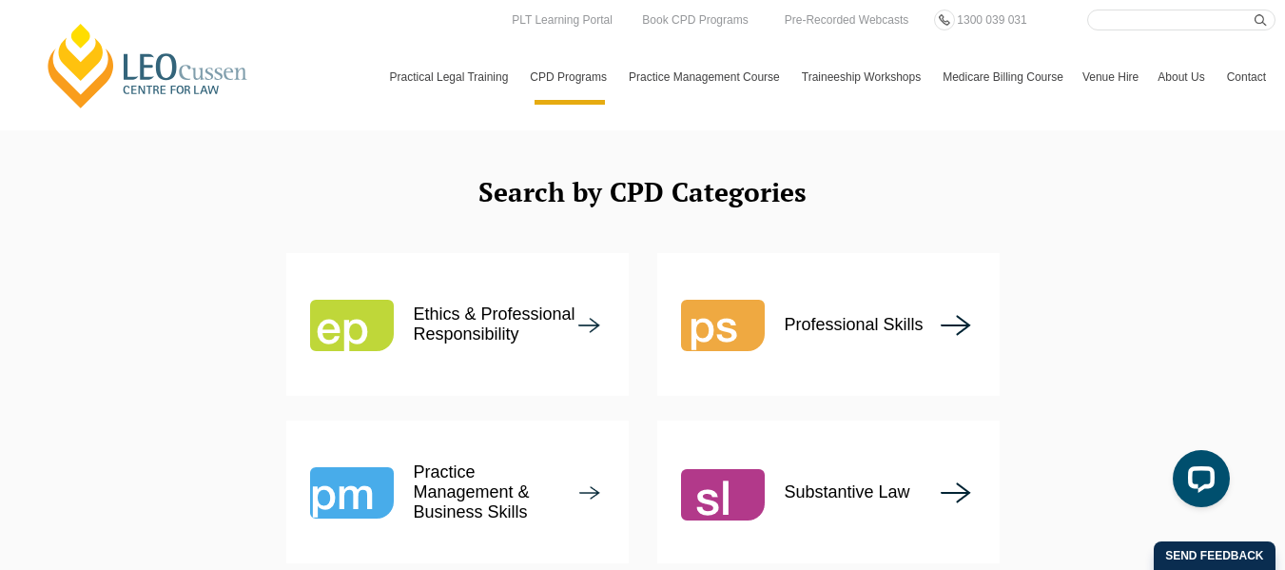
click at [805, 482] on p "Substantive Law" at bounding box center [848, 492] width 126 height 20
click at [800, 315] on p "Professional Skills" at bounding box center [854, 325] width 139 height 20
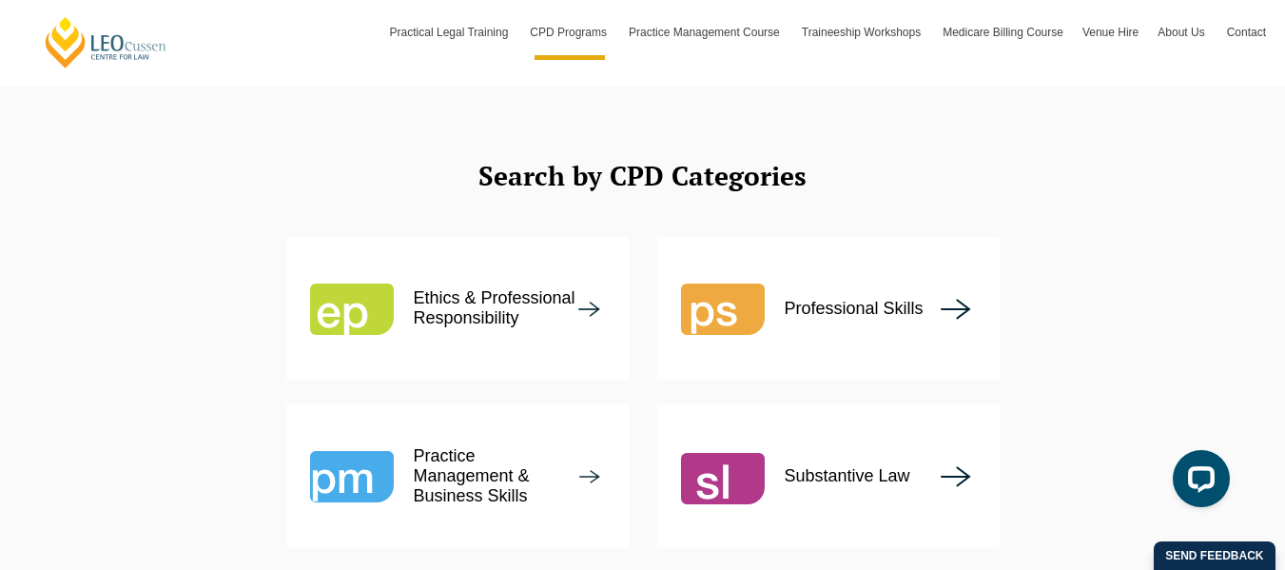
click at [431, 288] on p "Ethics & Professional Responsibility" at bounding box center [496, 308] width 165 height 40
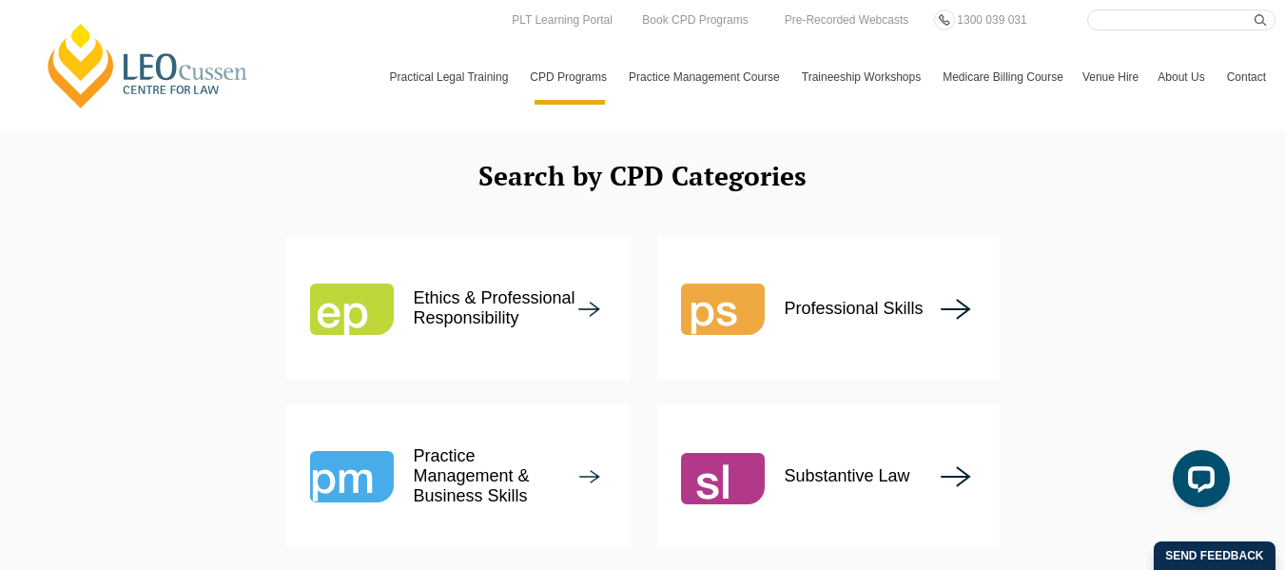
click at [92, 430] on div "Ethics & Professional Responsibility Professional Skills Practice Management & …" at bounding box center [643, 404] width 1113 height 335
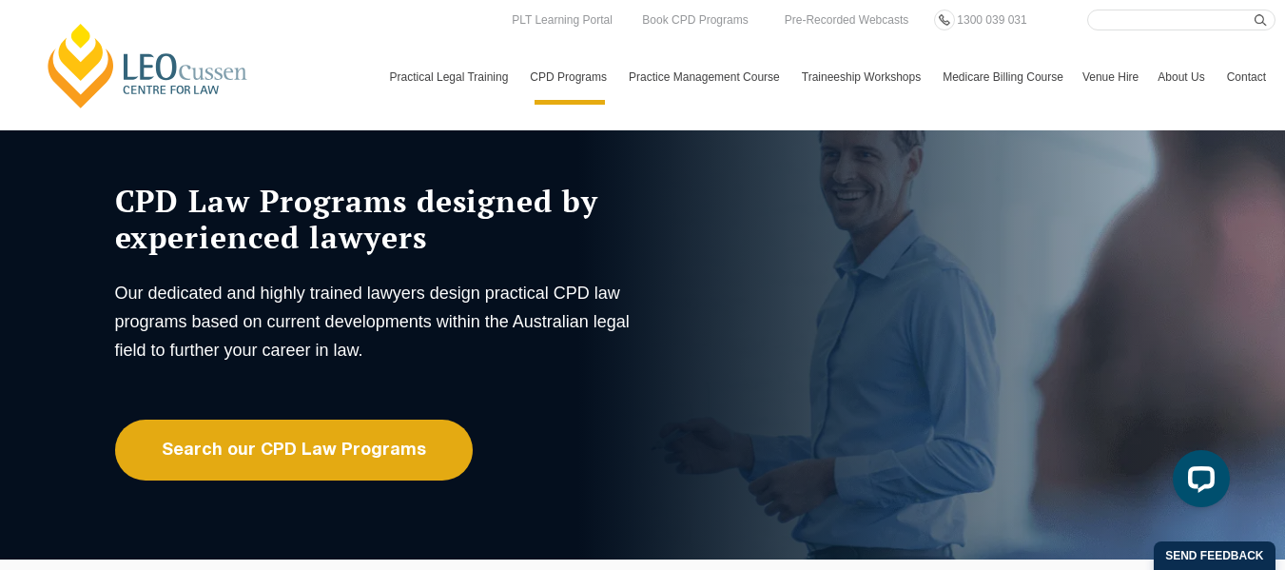
scroll to position [0, 0]
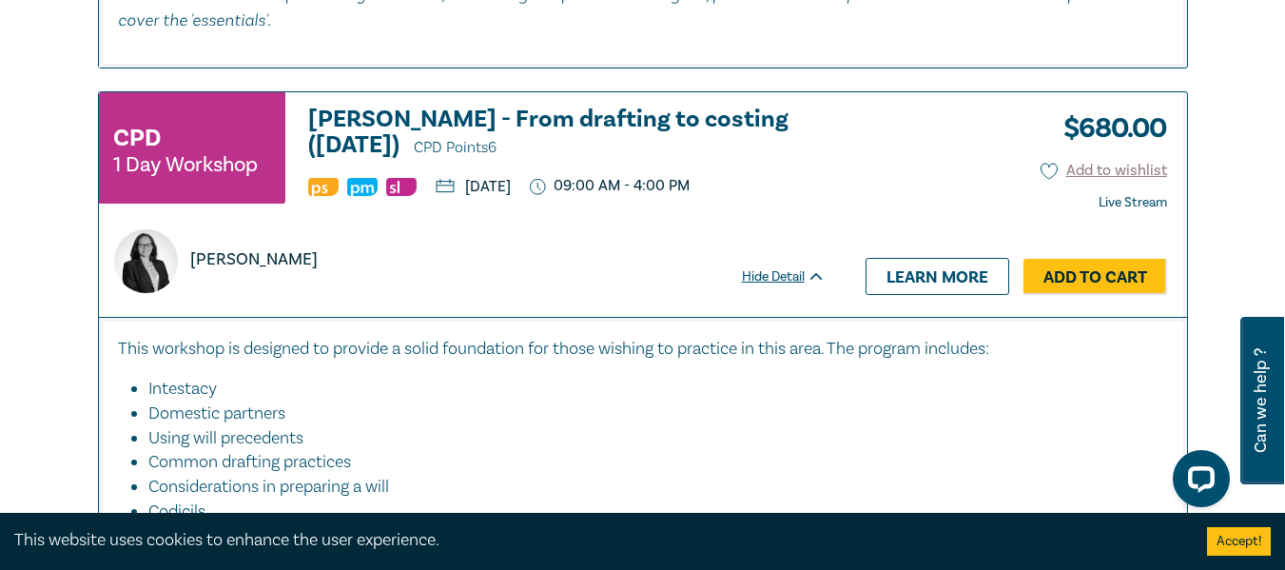
scroll to position [5827, 0]
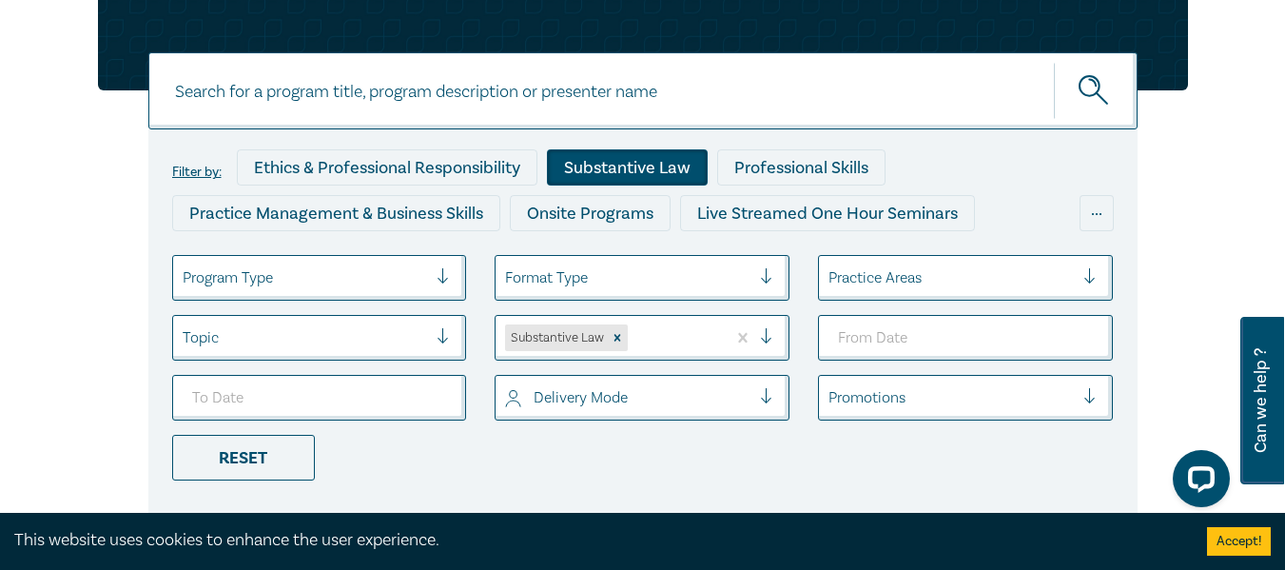
scroll to position [174, 0]
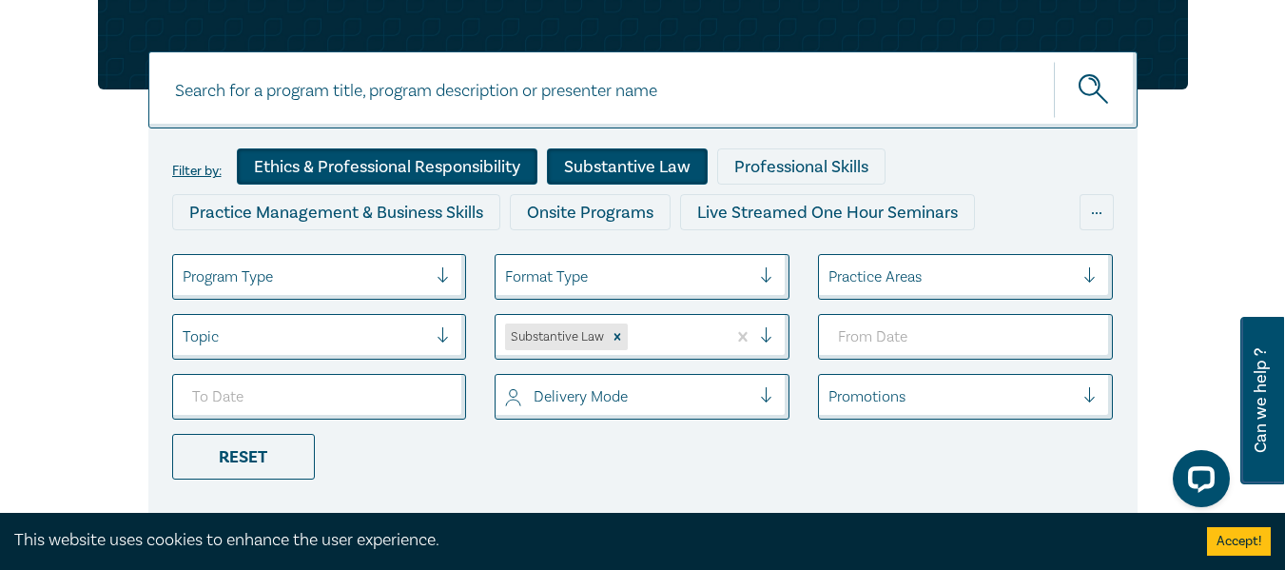
click at [354, 164] on div "Ethics & Professional Responsibility" at bounding box center [387, 166] width 301 height 36
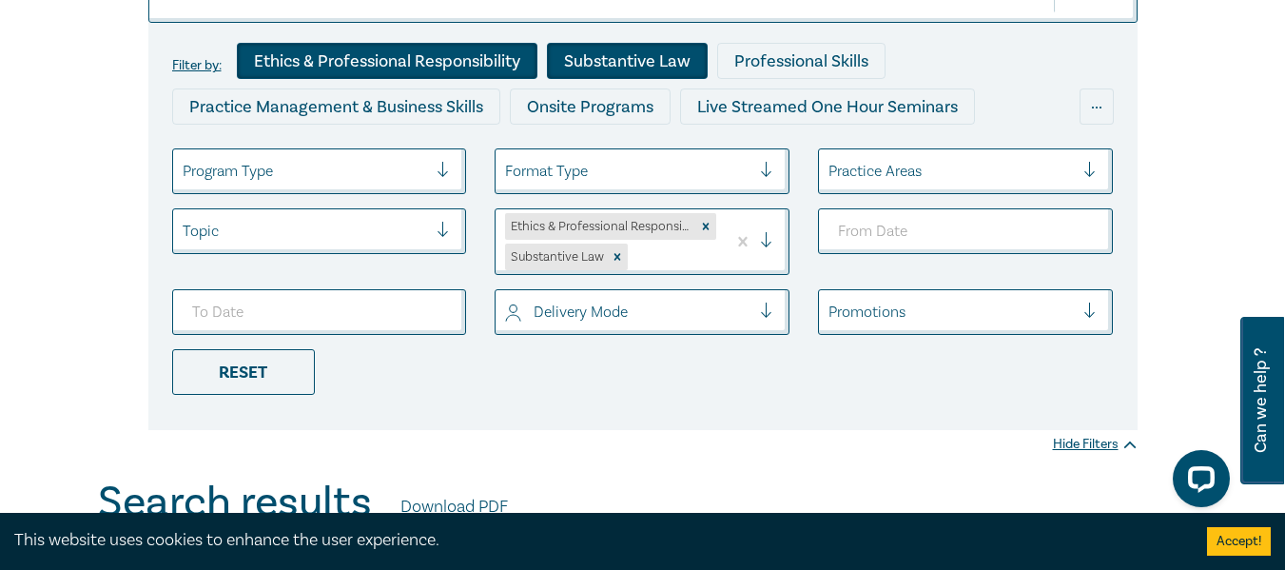
scroll to position [276, 0]
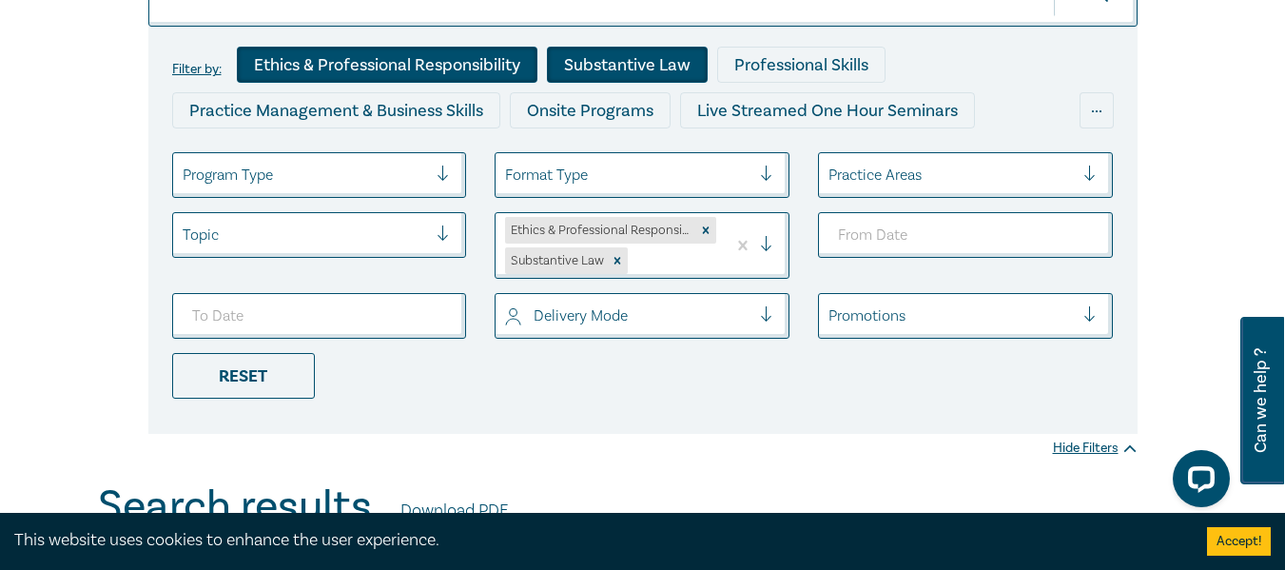
drag, startPoint x: 625, startPoint y: 65, endPoint x: 604, endPoint y: 63, distance: 21.0
click at [604, 64] on div "Substantive Law" at bounding box center [627, 65] width 161 height 36
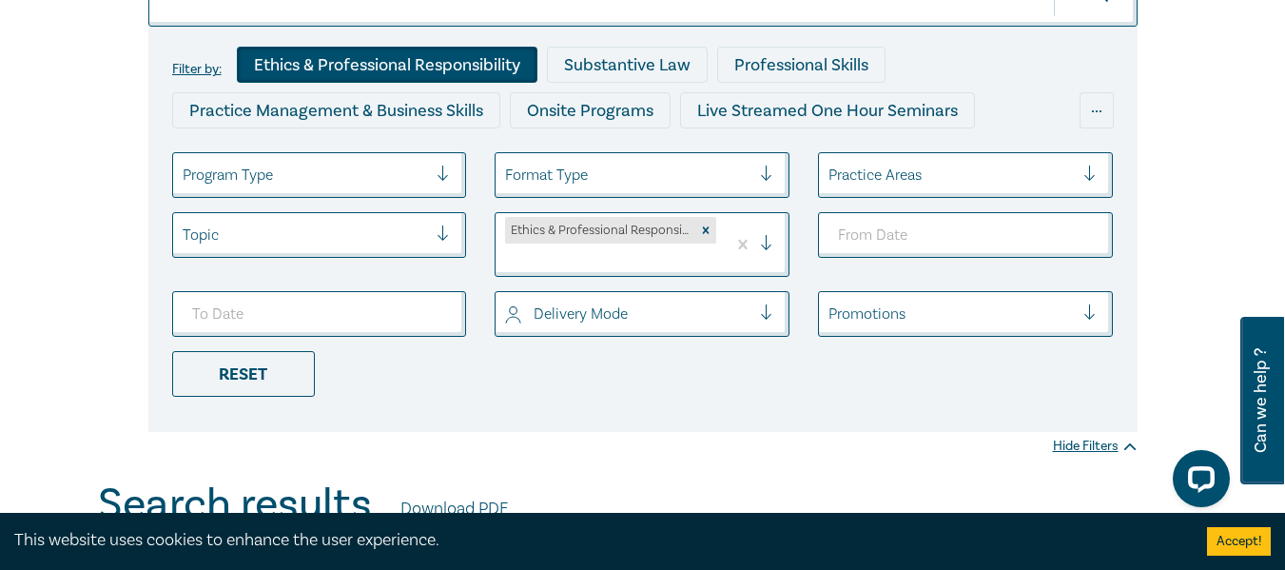
click at [2, 242] on div "Filter by: Ethics & Professional Responsibility Substantive Law Professional Sk…" at bounding box center [642, 181] width 1285 height 597
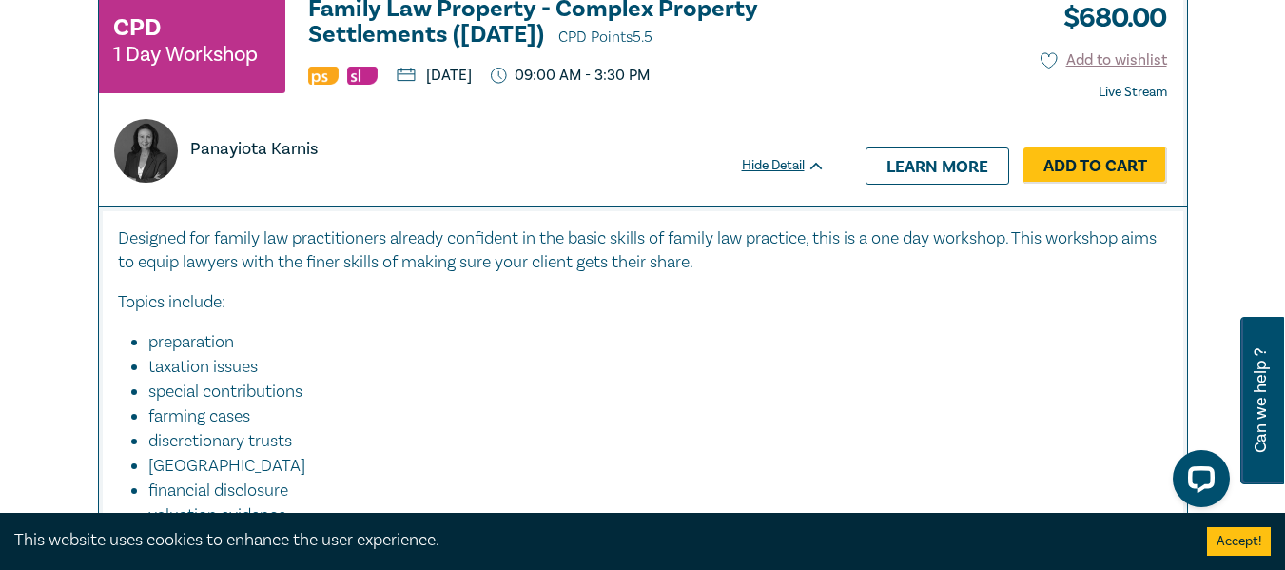
scroll to position [1505, 0]
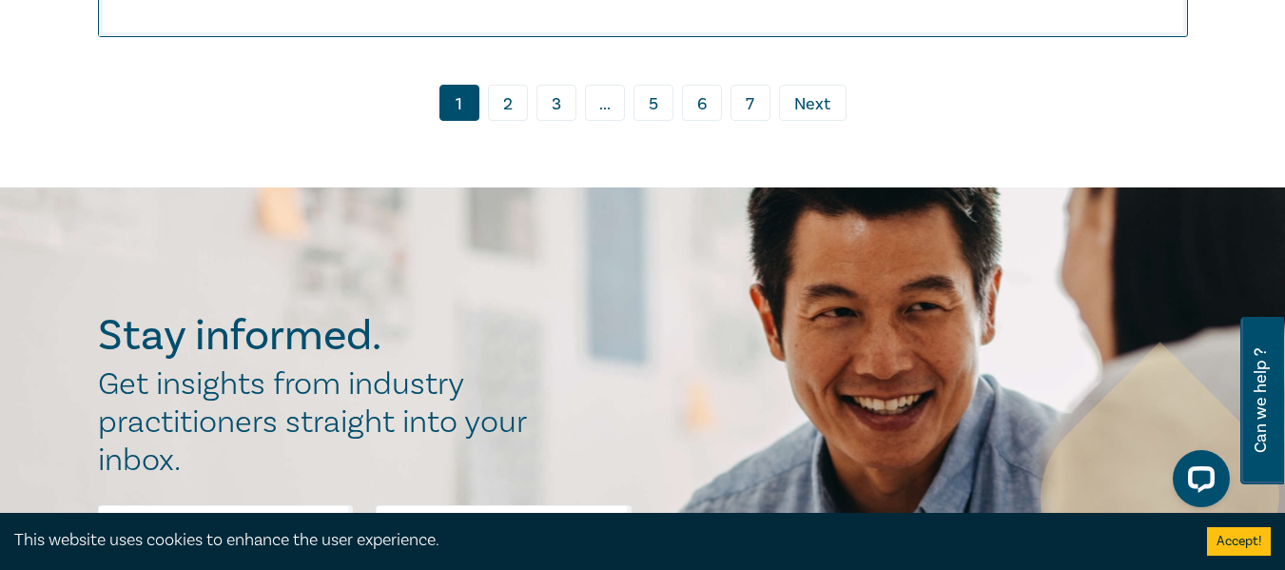
scroll to position [10027, 0]
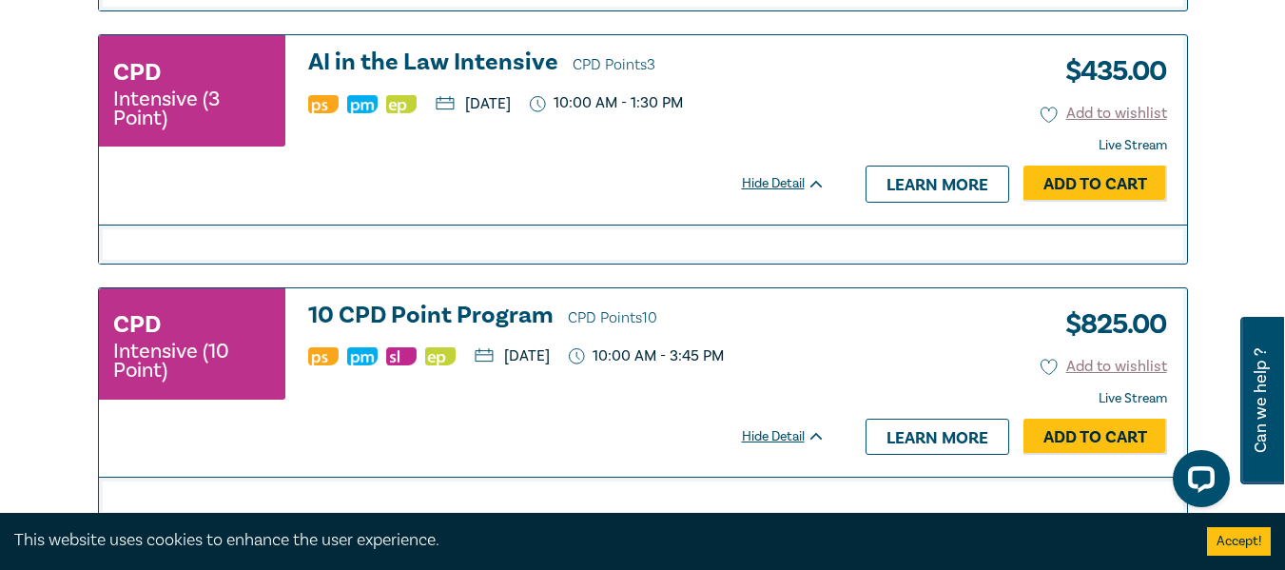
scroll to position [4879, 0]
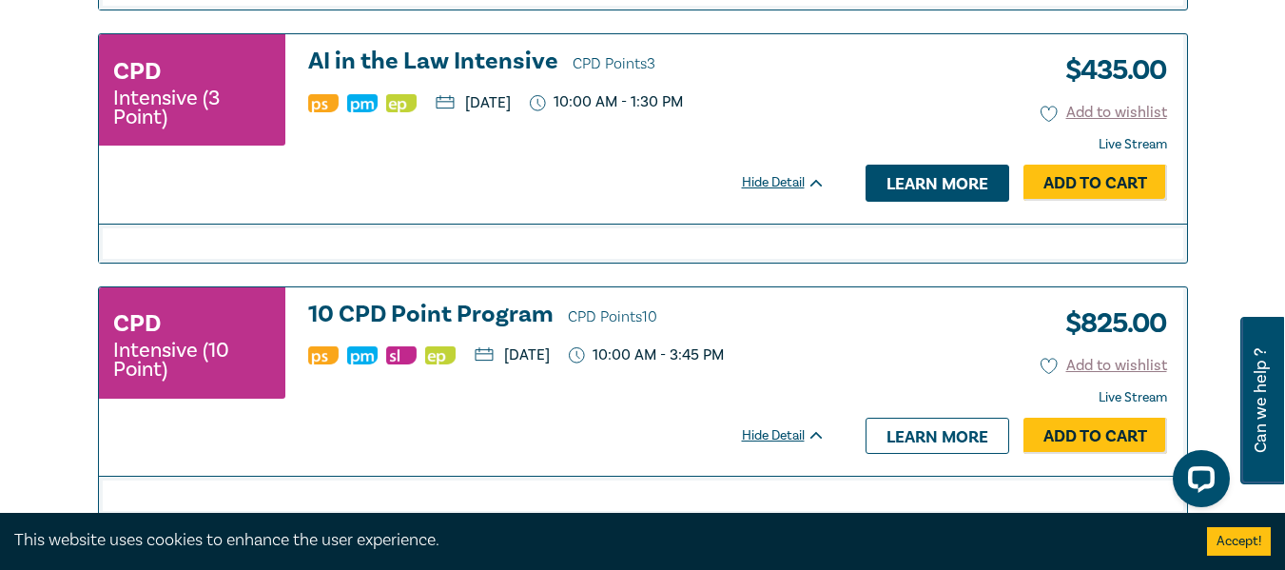
click at [899, 201] on link "Learn more" at bounding box center [938, 183] width 144 height 36
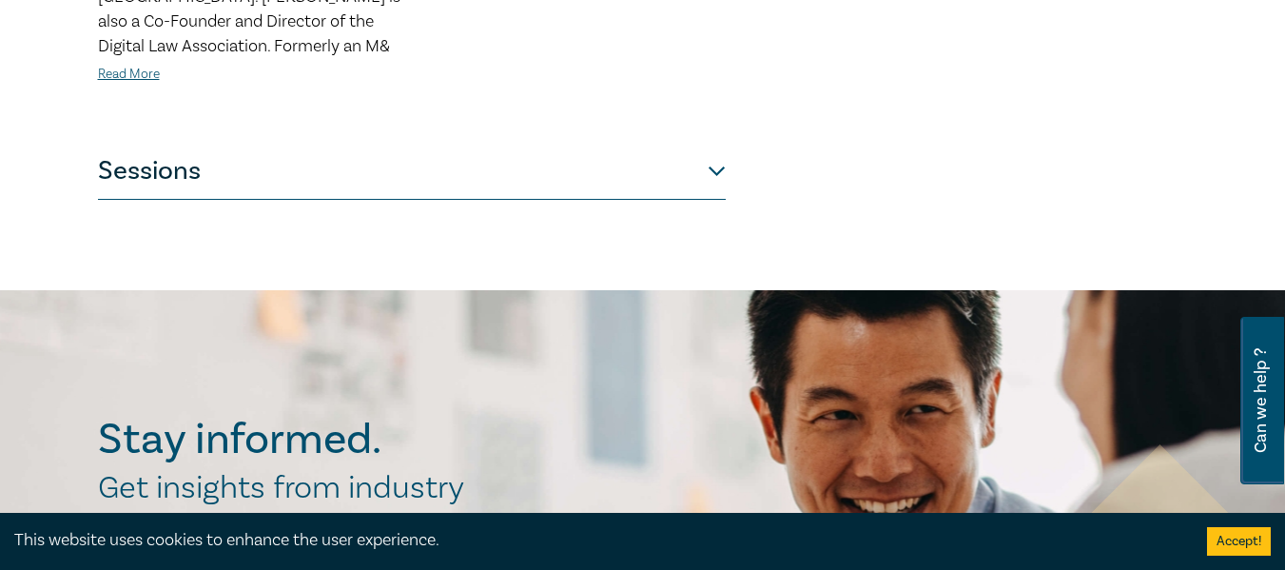
scroll to position [1090, 0]
click at [717, 147] on button "Sessions" at bounding box center [412, 172] width 628 height 57
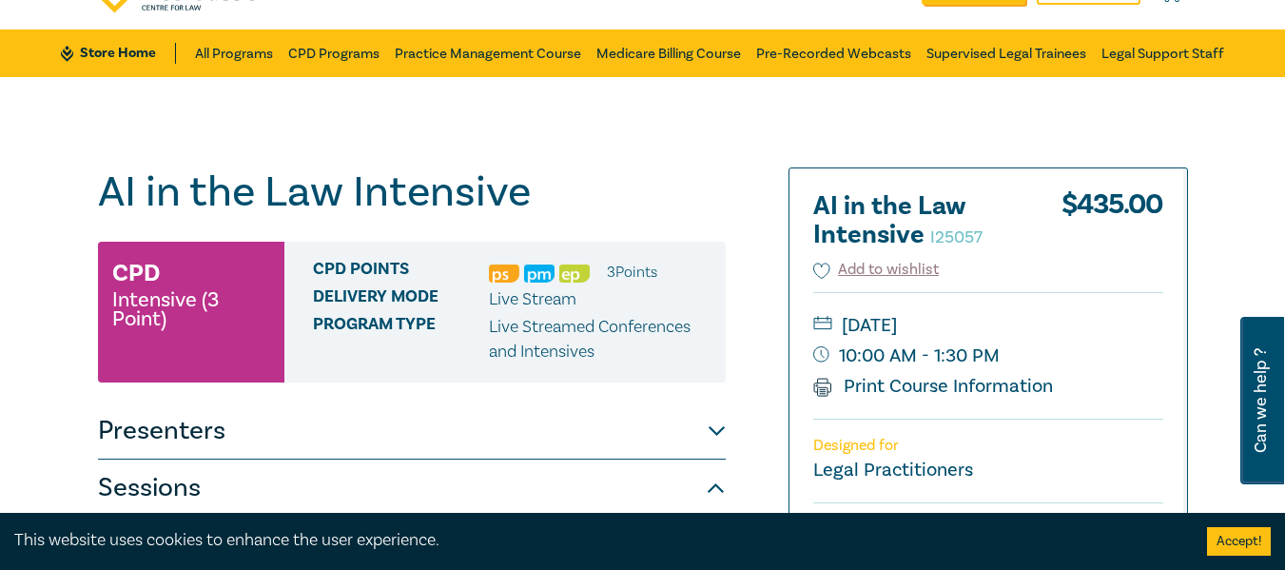
scroll to position [81, 0]
